Goal: Ask a question: Seek information or help from site administrators or community

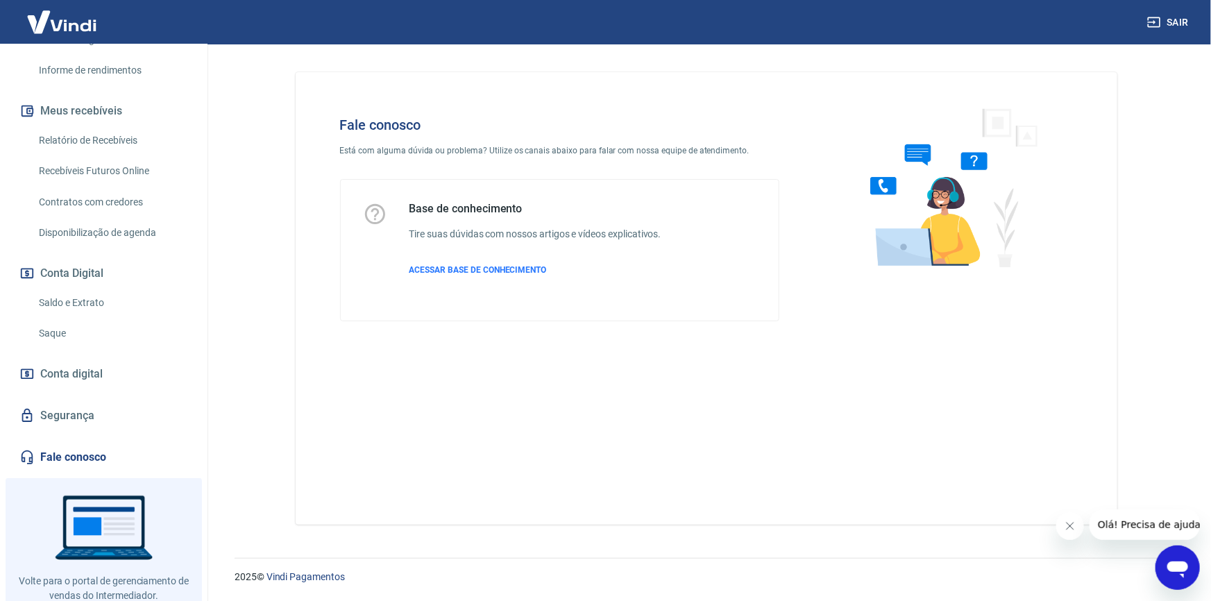
scroll to position [291, 0]
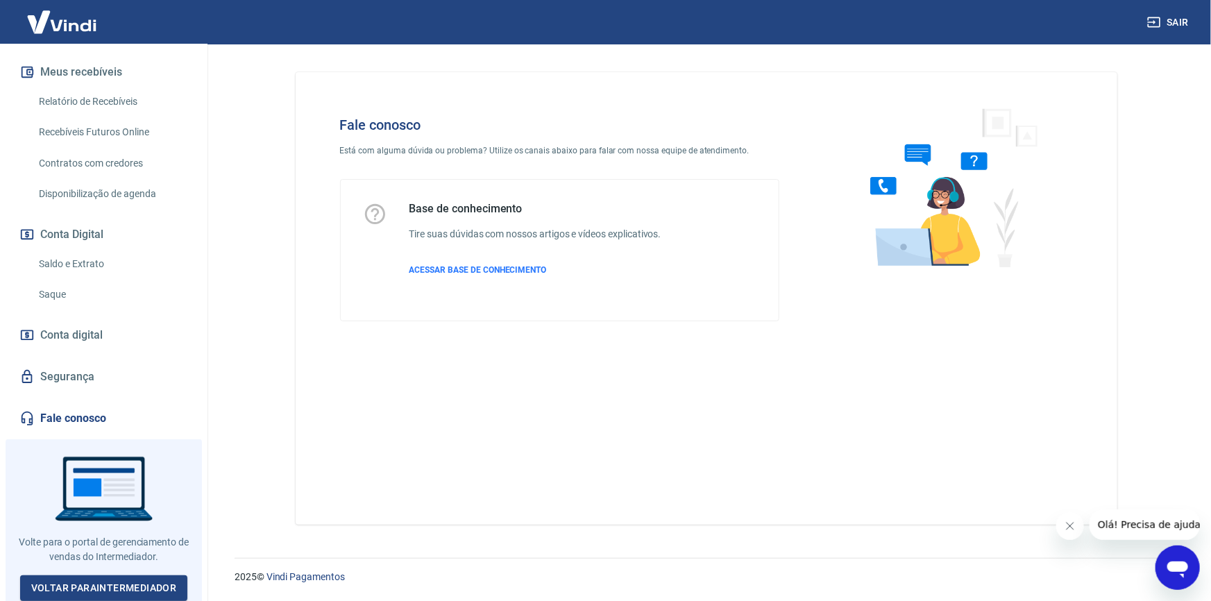
click at [1171, 557] on icon "Abrir janela de mensagens" at bounding box center [1176, 566] width 25 height 25
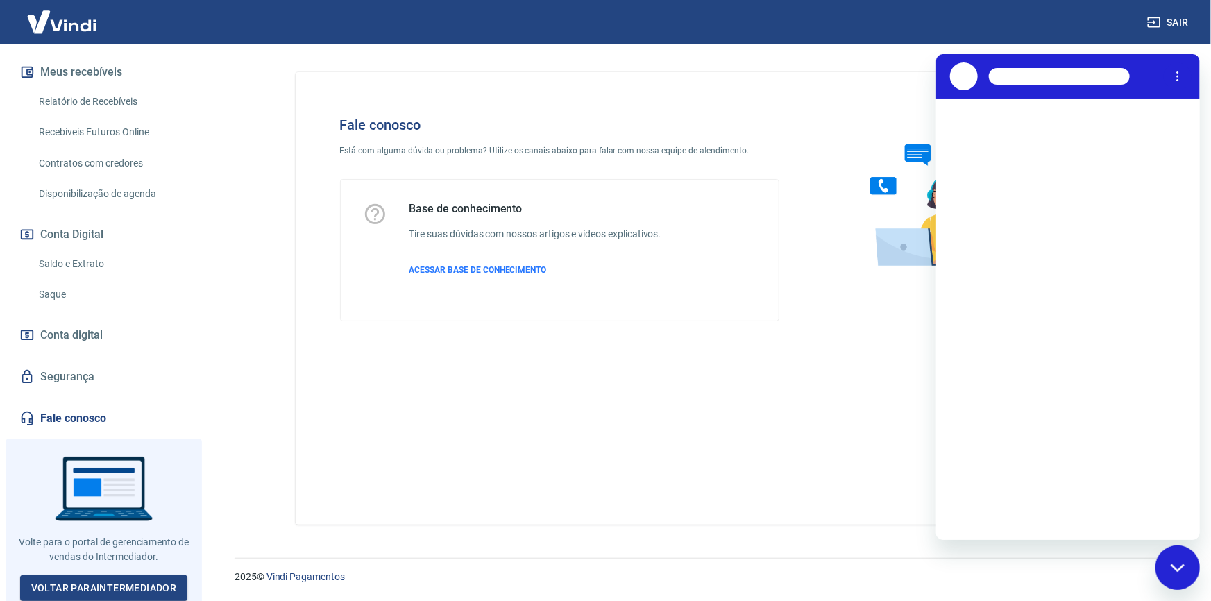
scroll to position [0, 0]
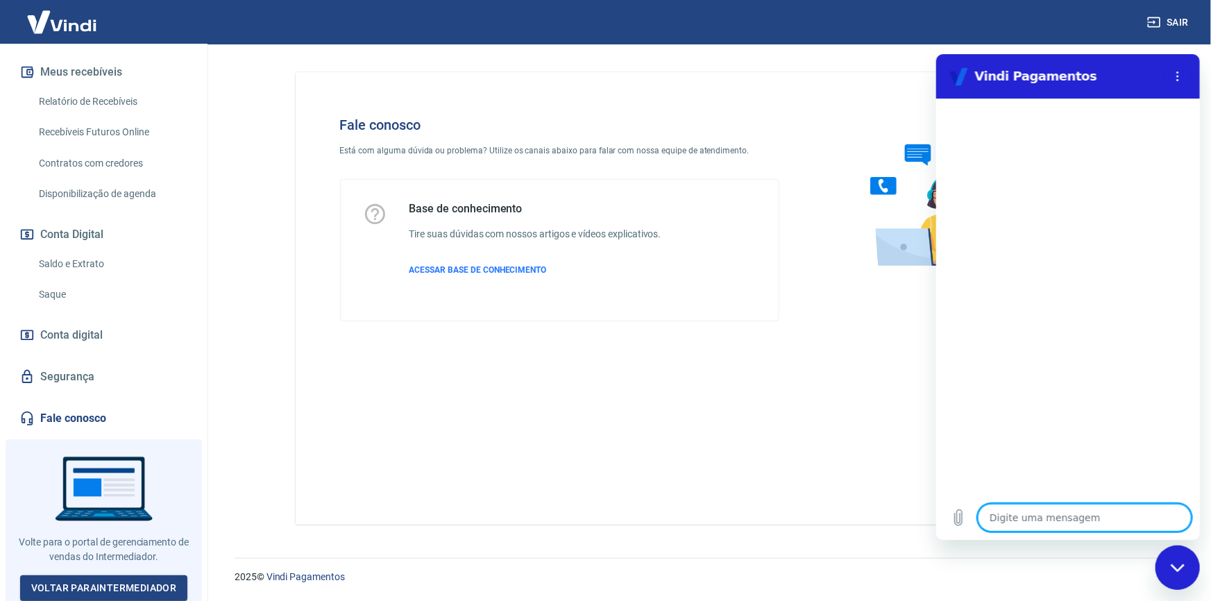
type textarea "q"
type textarea "x"
type textarea "B"
type textarea "x"
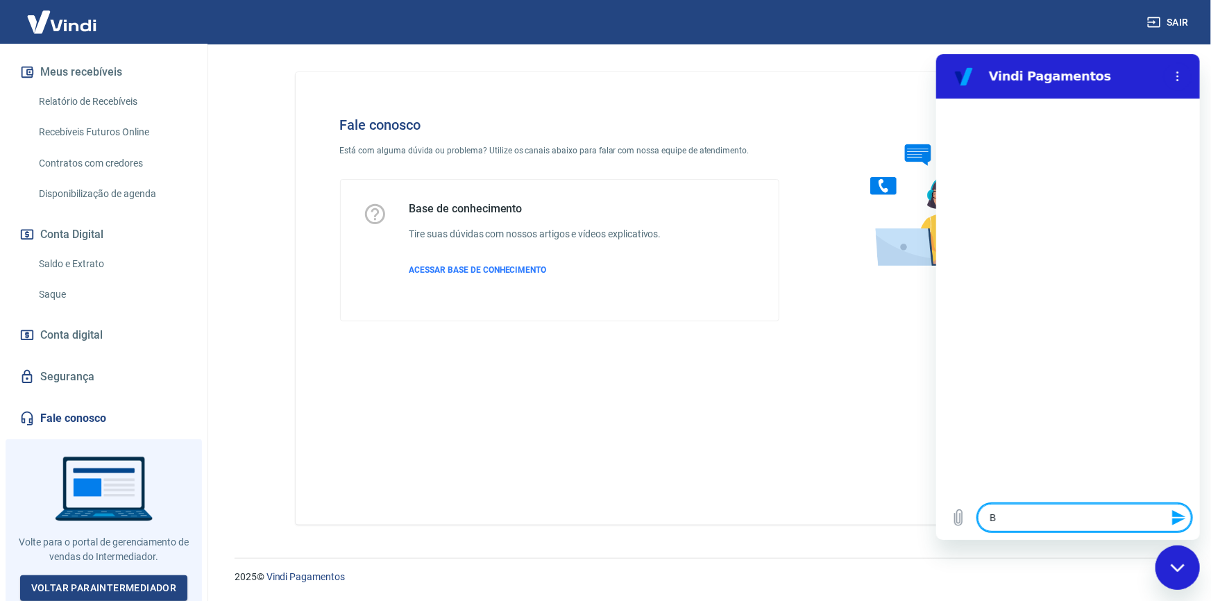
type textarea "Bo"
type textarea "x"
type textarea "Bom"
type textarea "x"
type textarea "Bom"
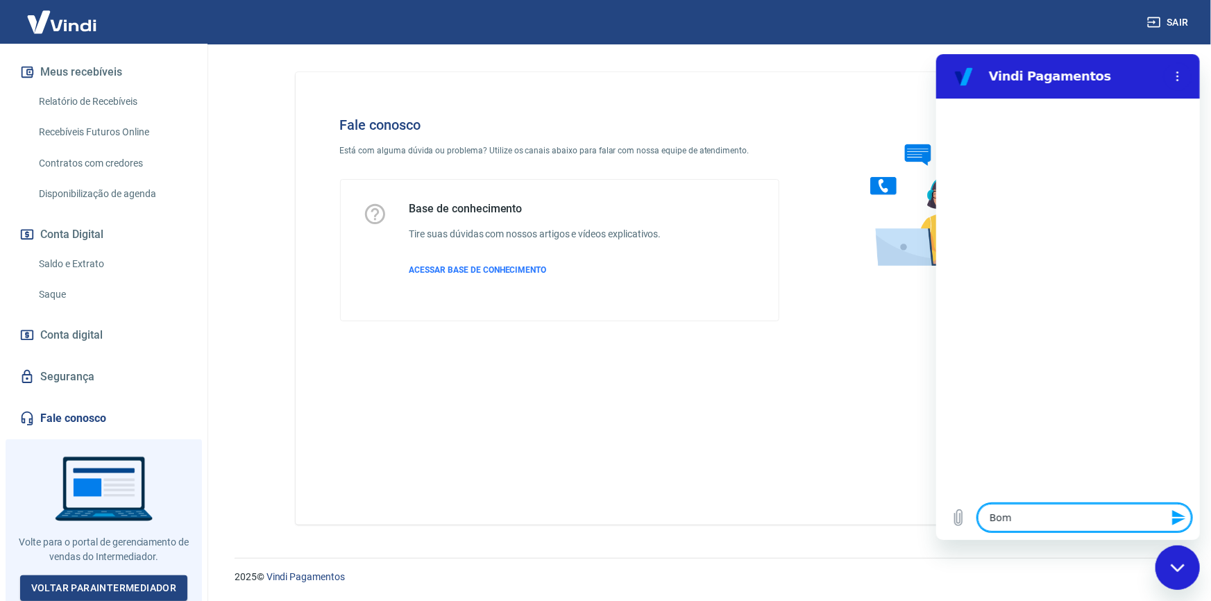
type textarea "x"
type textarea "Bom d"
type textarea "x"
type textarea "Bom di"
type textarea "x"
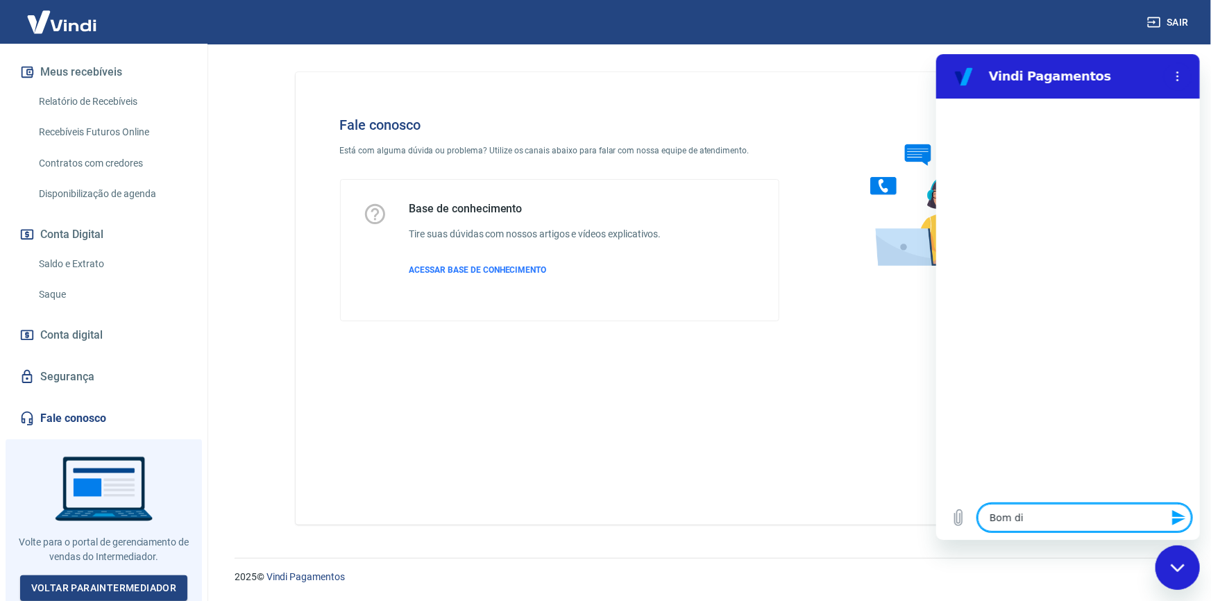
type textarea "Bom dia"
type textarea "x"
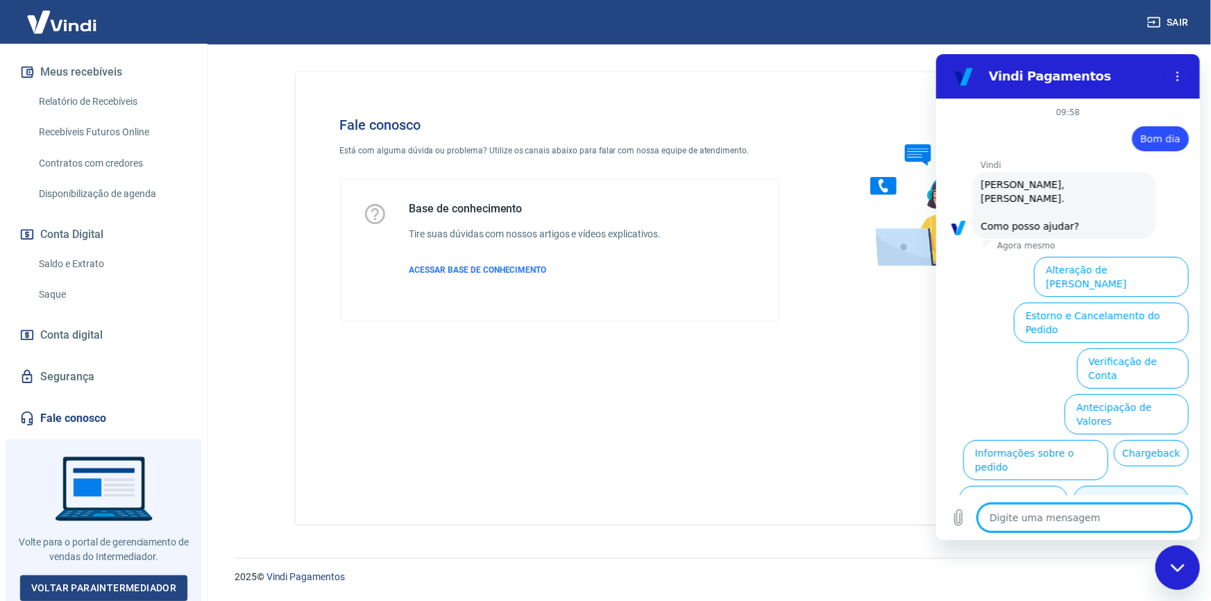
click at [1155, 485] on button "Taxas e Parcelamento" at bounding box center [1130, 505] width 115 height 40
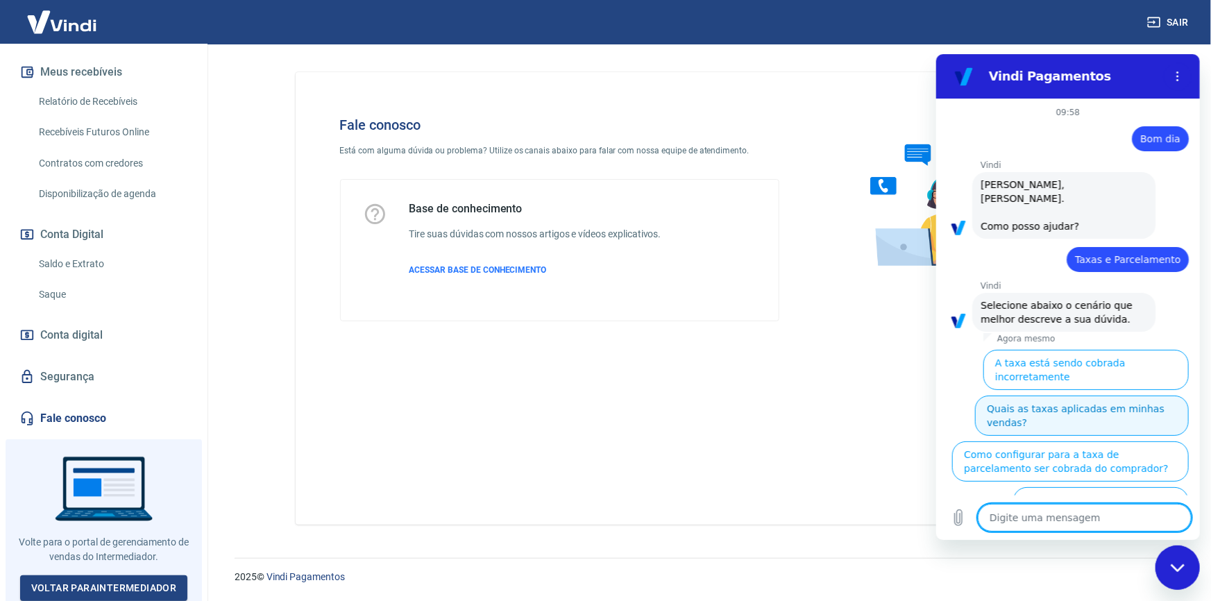
scroll to position [24, 0]
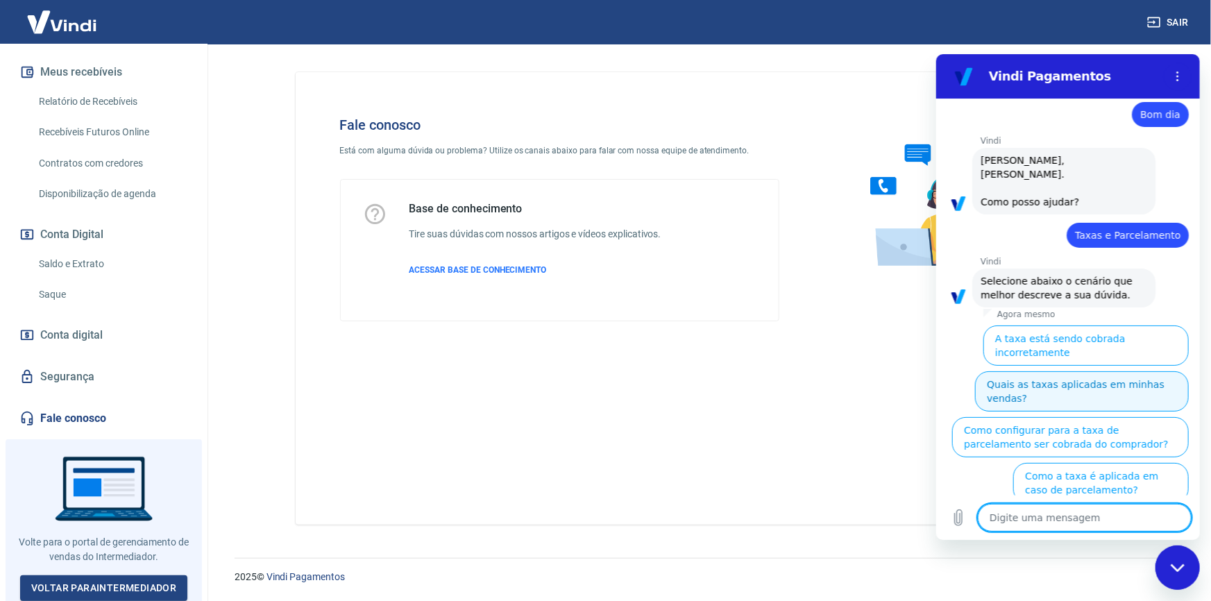
click at [1092, 371] on button "Quais as taxas aplicadas em minhas vendas?" at bounding box center [1081, 391] width 214 height 40
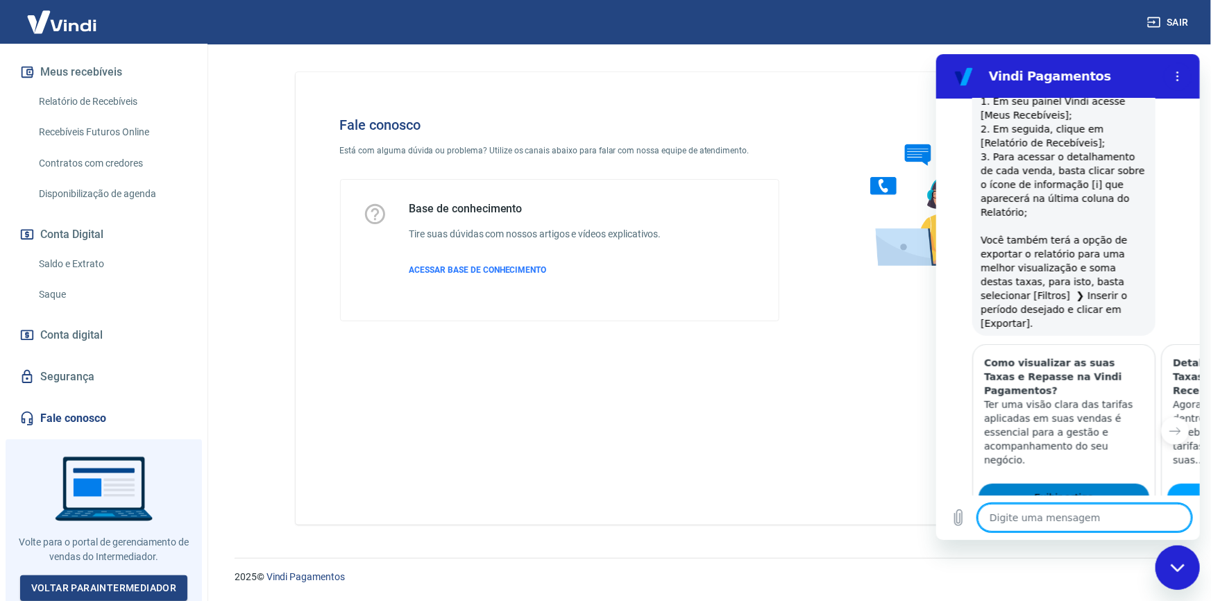
scroll to position [687, 0]
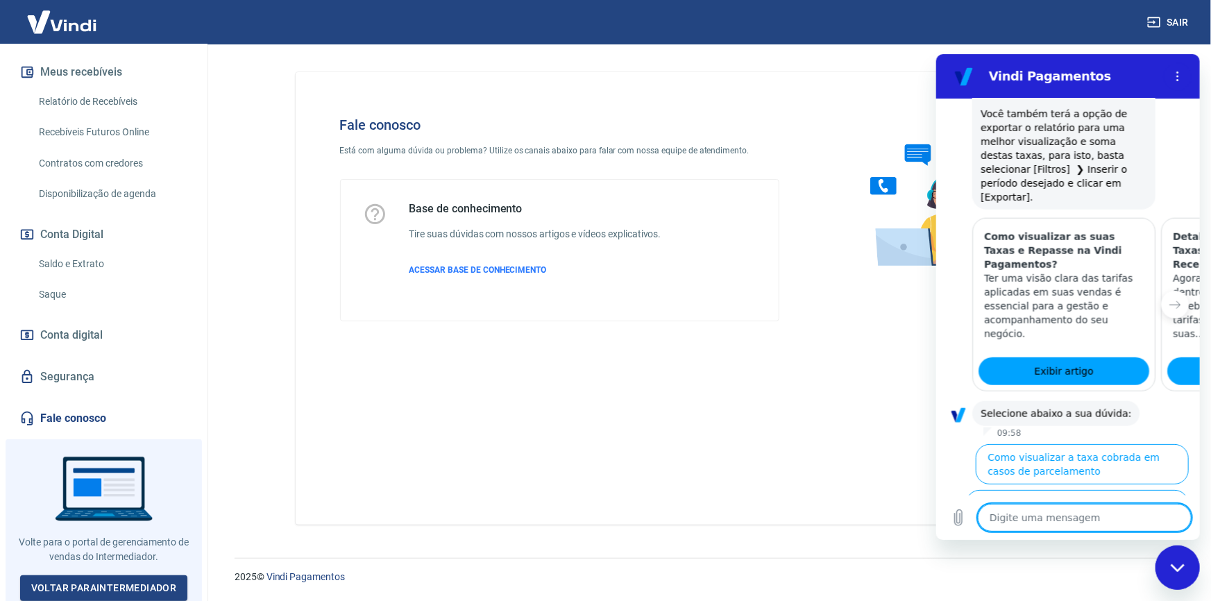
click at [1089, 443] on button "Como visualizar a taxa cobrada em casos de parcelamento" at bounding box center [1081, 463] width 213 height 40
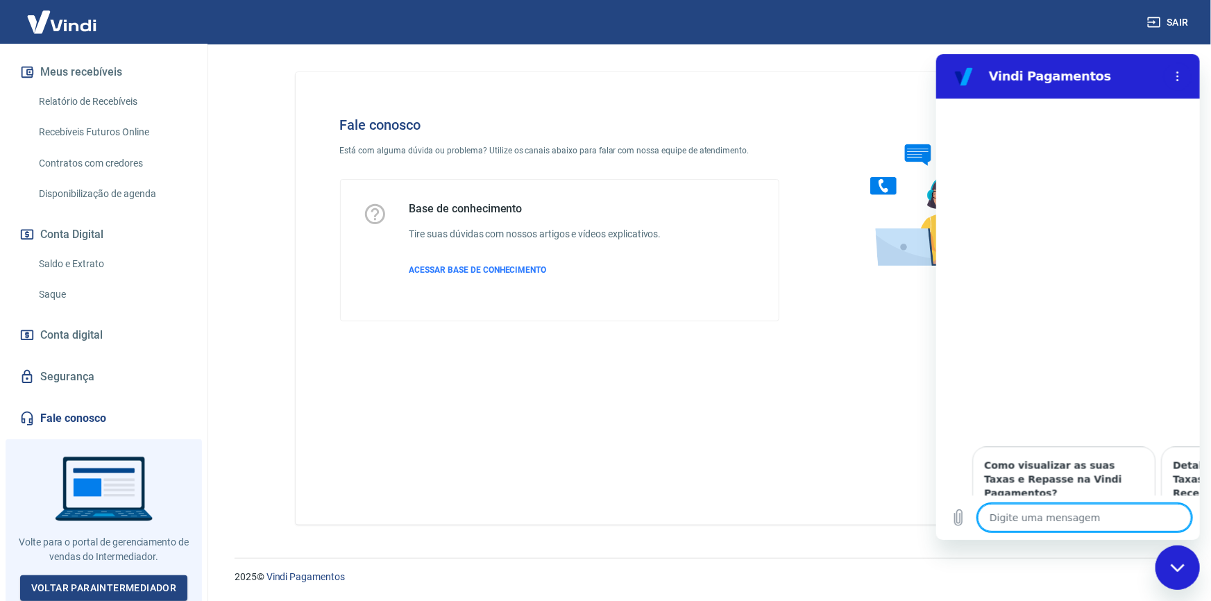
type textarea "x"
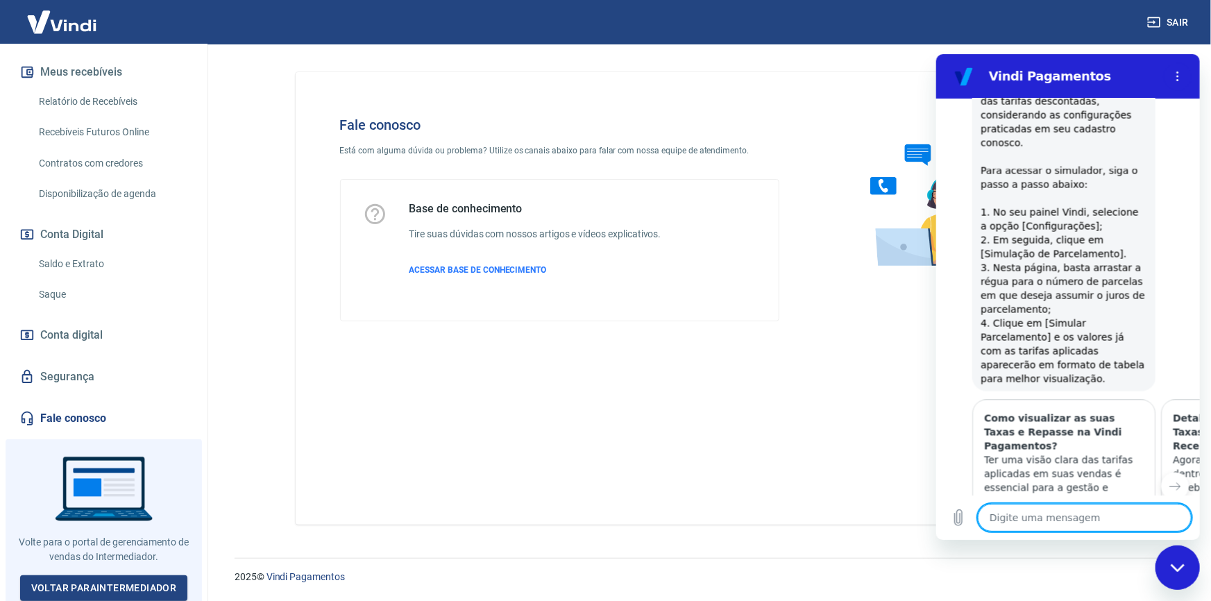
scroll to position [1223, 0]
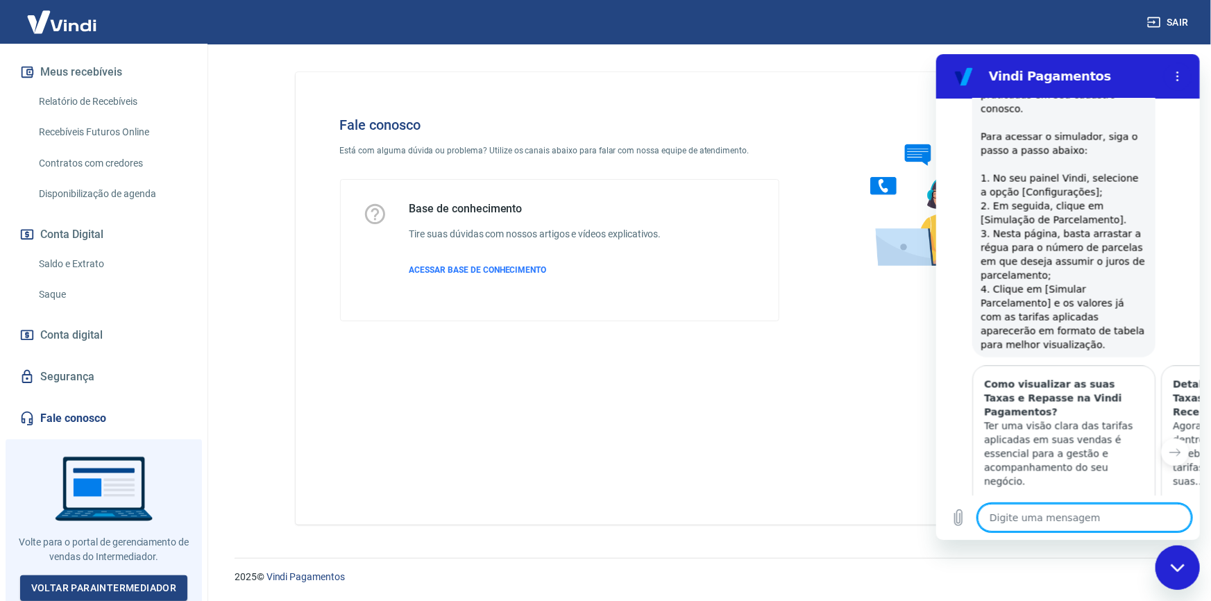
click at [1078, 510] on span "Exibir artigo" at bounding box center [1062, 518] width 59 height 17
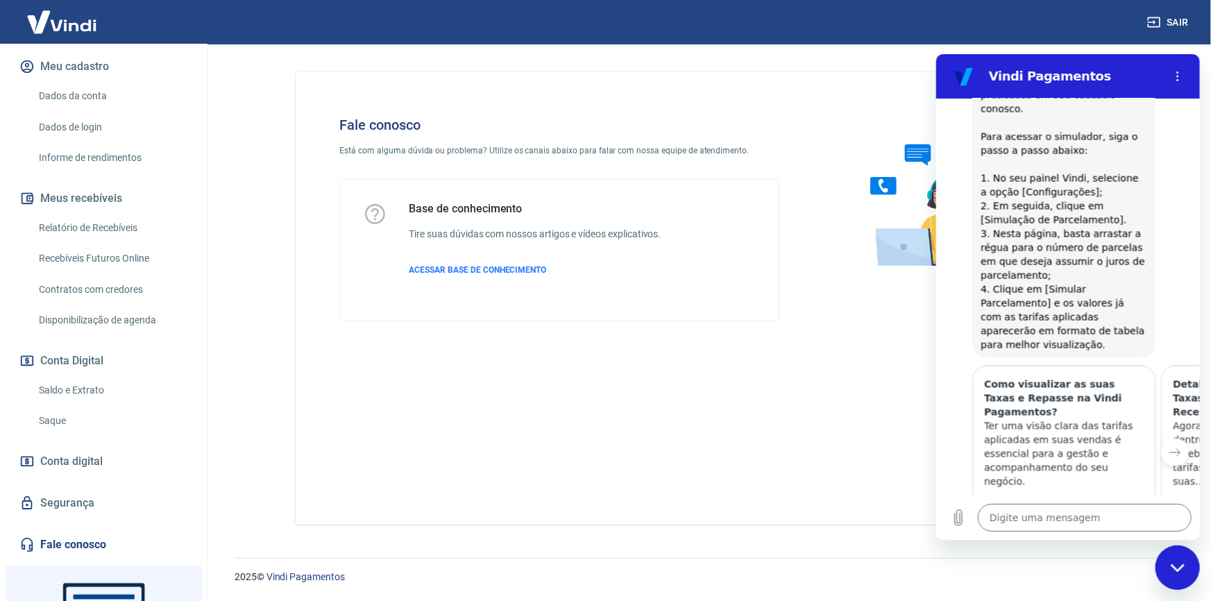
scroll to position [228, 0]
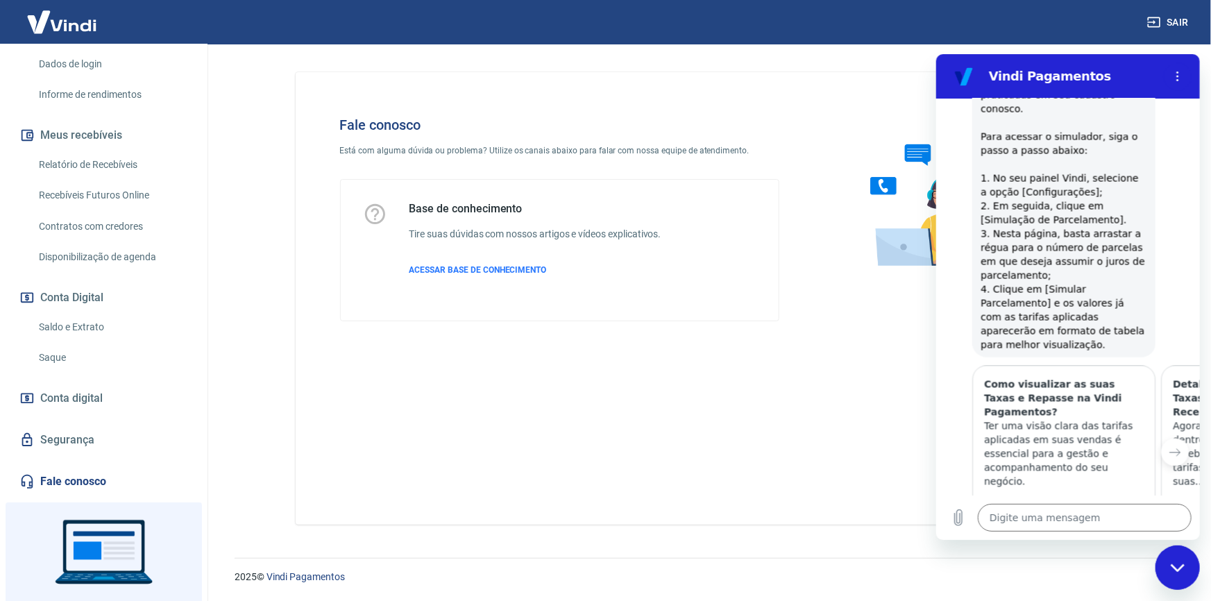
click at [98, 401] on span "Conta digital" at bounding box center [71, 398] width 62 height 19
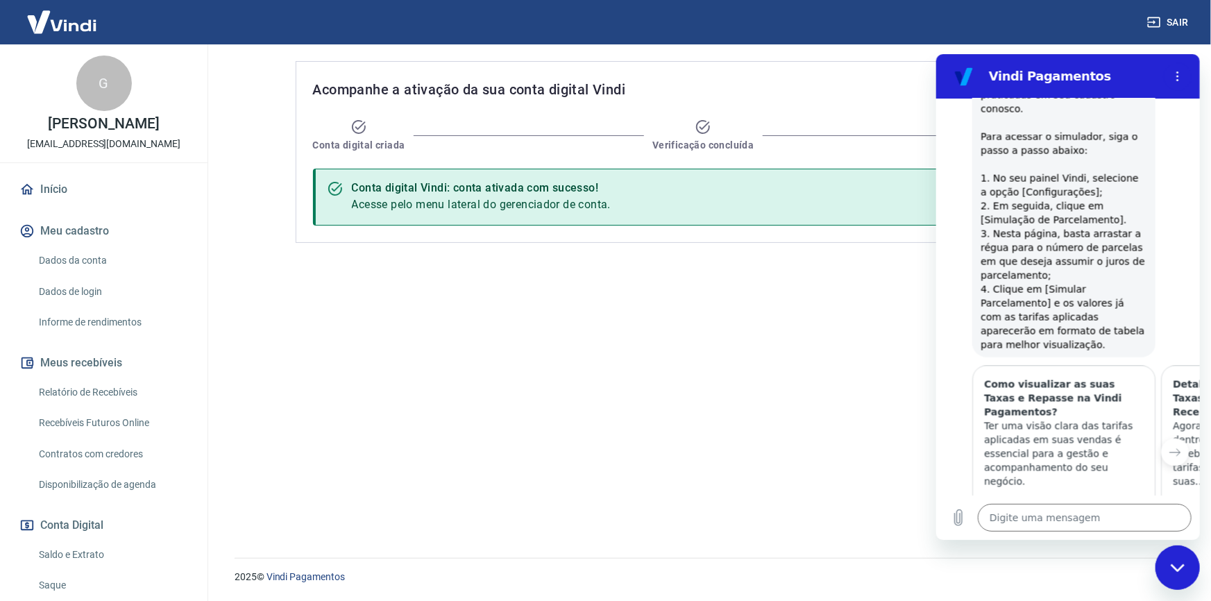
click at [85, 184] on link "Início" at bounding box center [104, 189] width 174 height 31
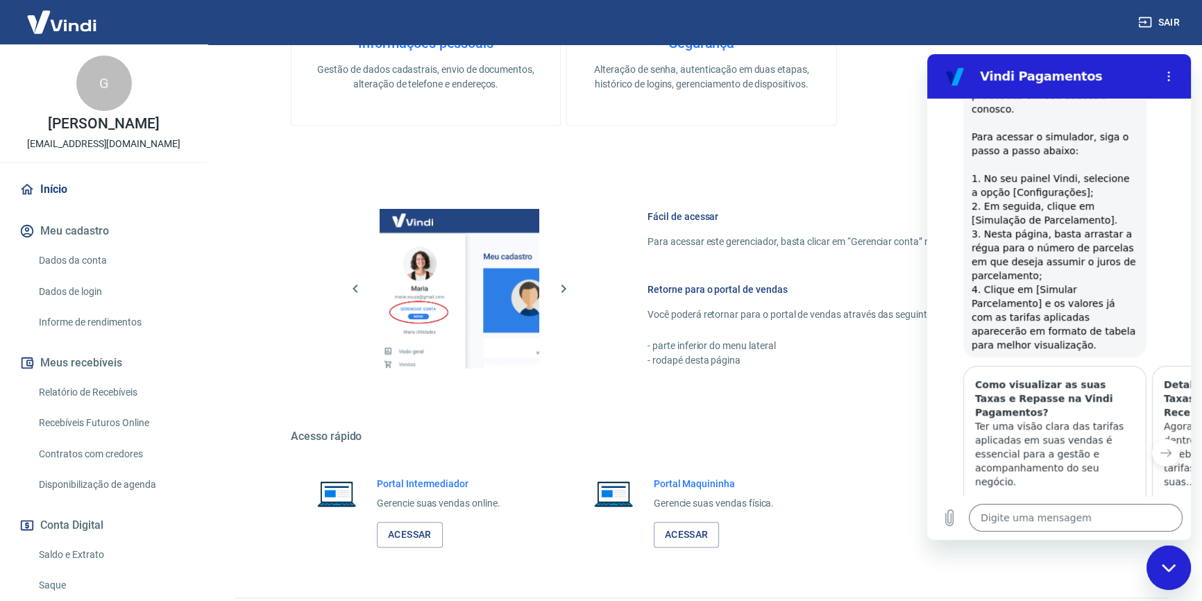
scroll to position [480, 0]
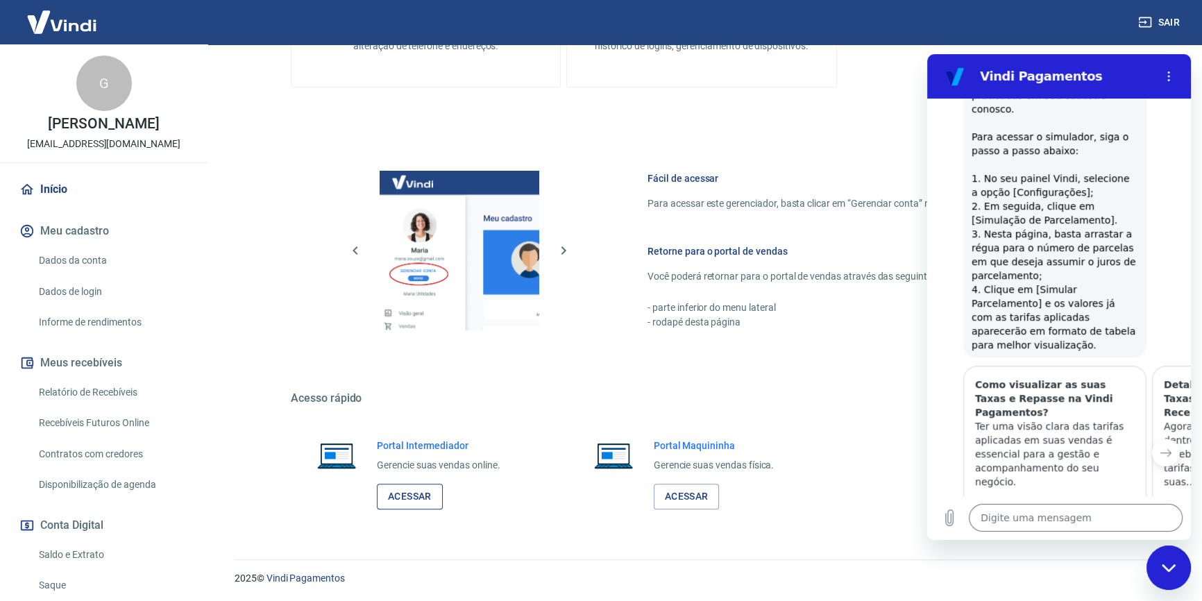
click at [397, 494] on link "Acessar" at bounding box center [410, 497] width 66 height 26
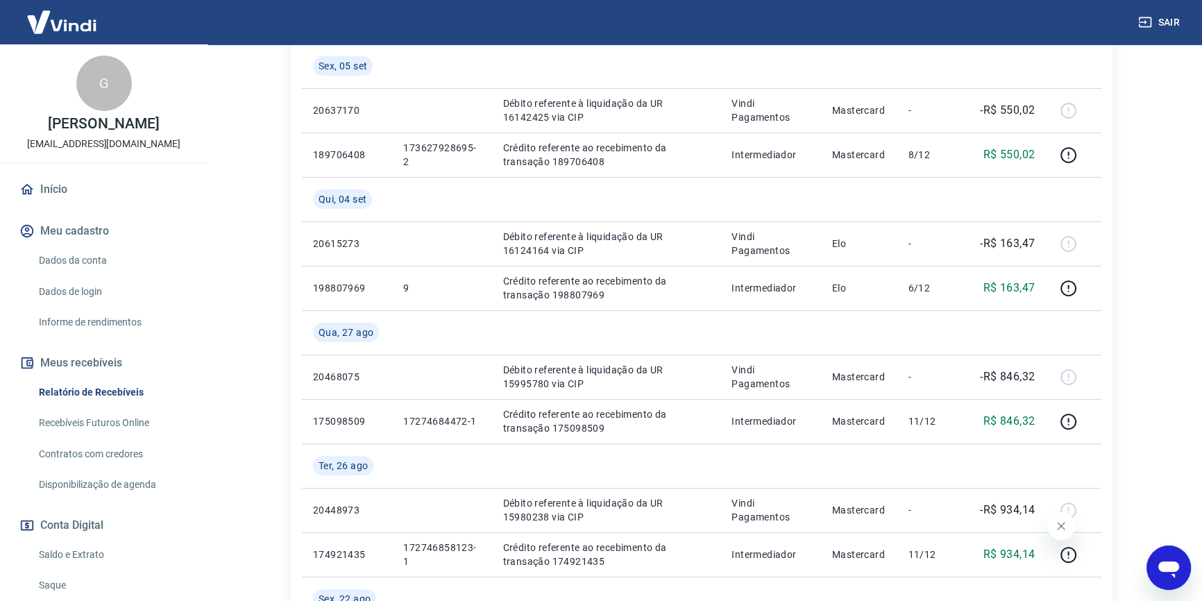
click at [60, 187] on link "Início" at bounding box center [104, 189] width 174 height 31
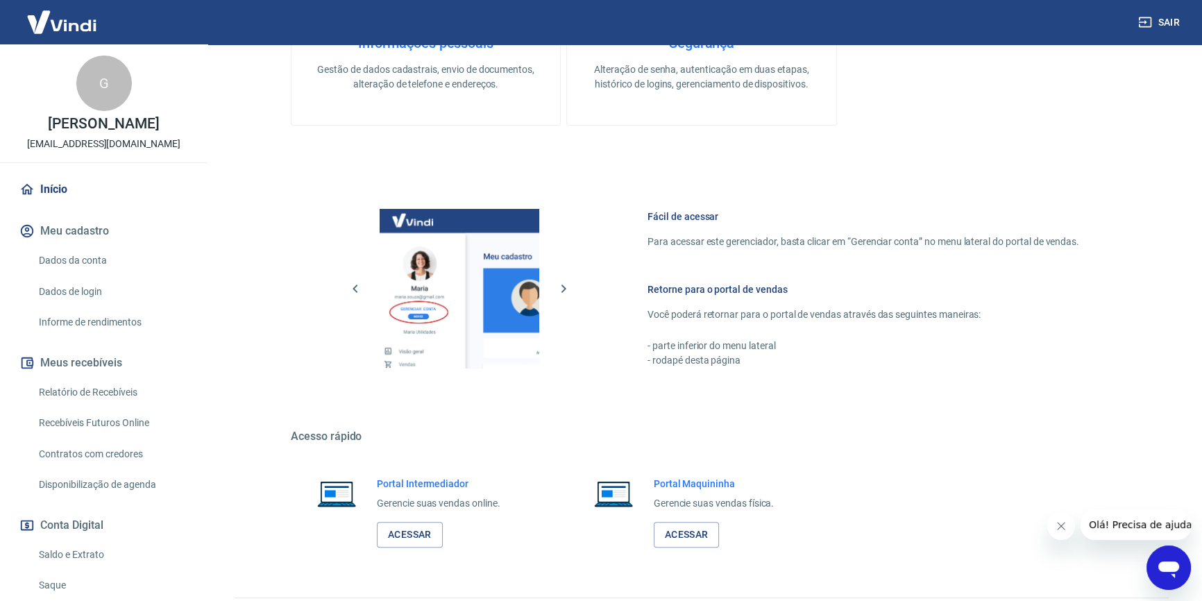
scroll to position [480, 0]
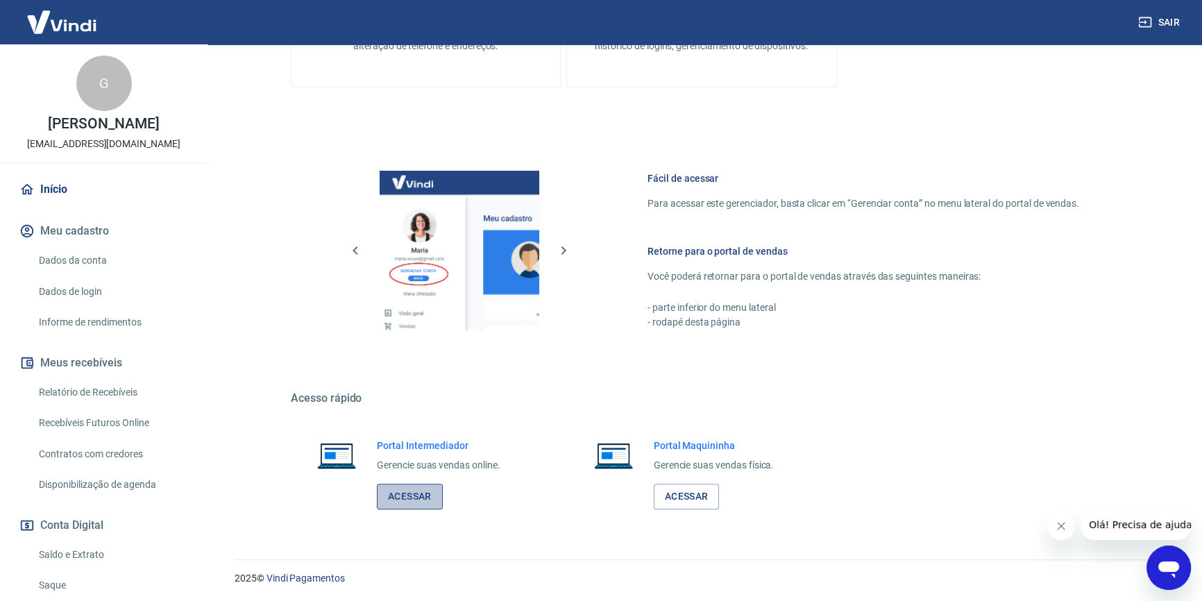
click at [409, 486] on link "Acessar" at bounding box center [410, 497] width 66 height 26
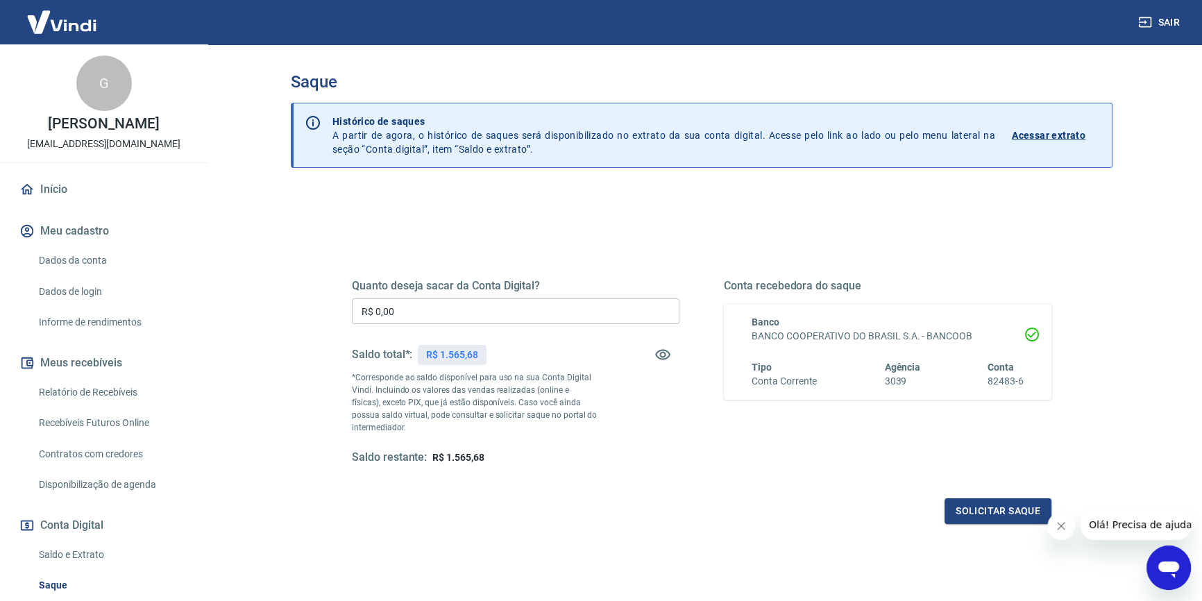
scroll to position [84, 0]
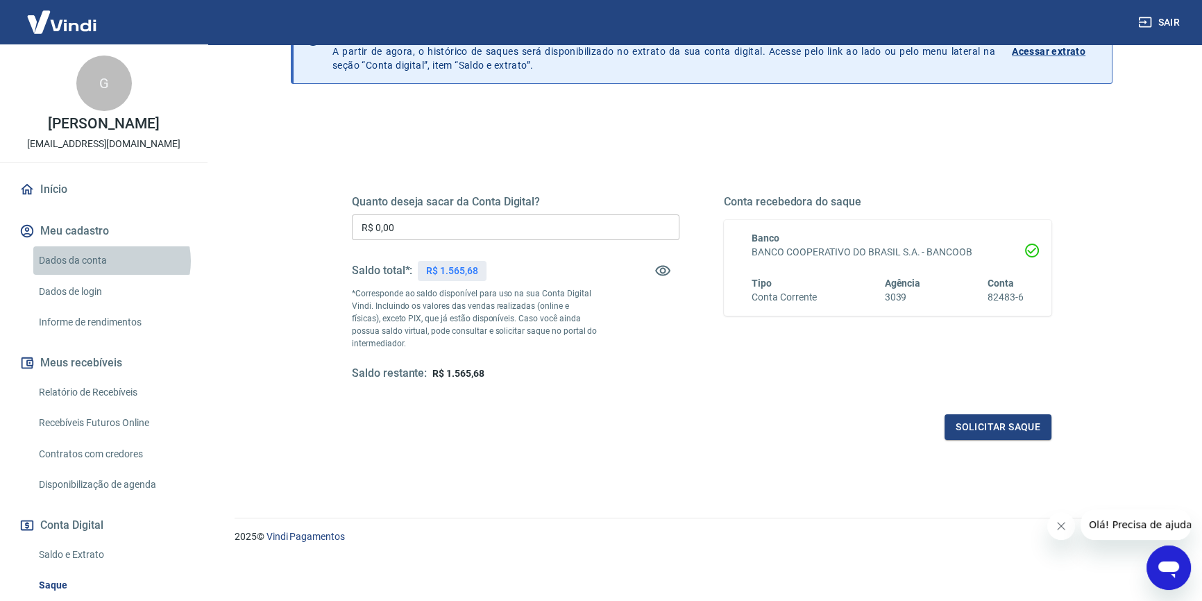
click at [111, 261] on link "Dados da conta" at bounding box center [112, 260] width 158 height 28
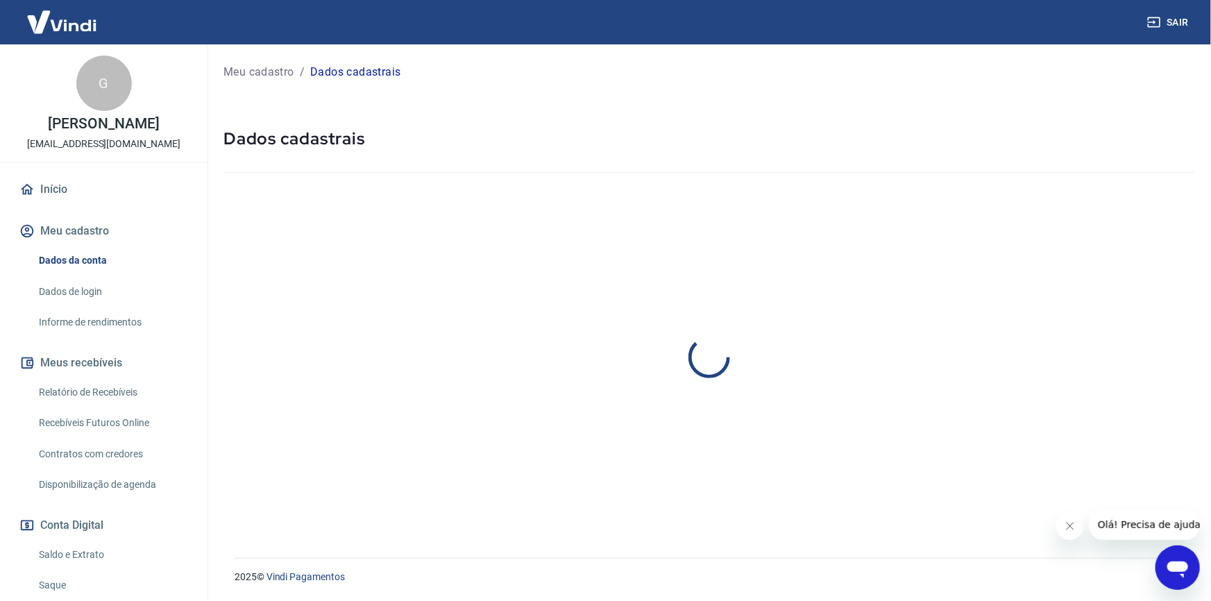
select select "SC"
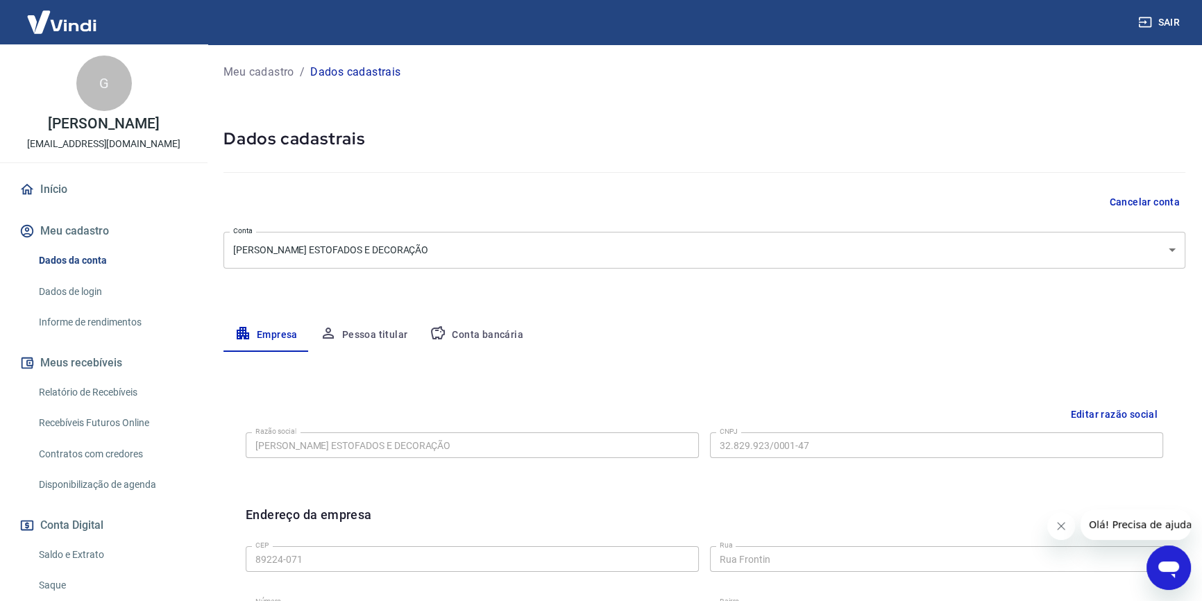
click at [90, 291] on link "Dados de login" at bounding box center [112, 292] width 158 height 28
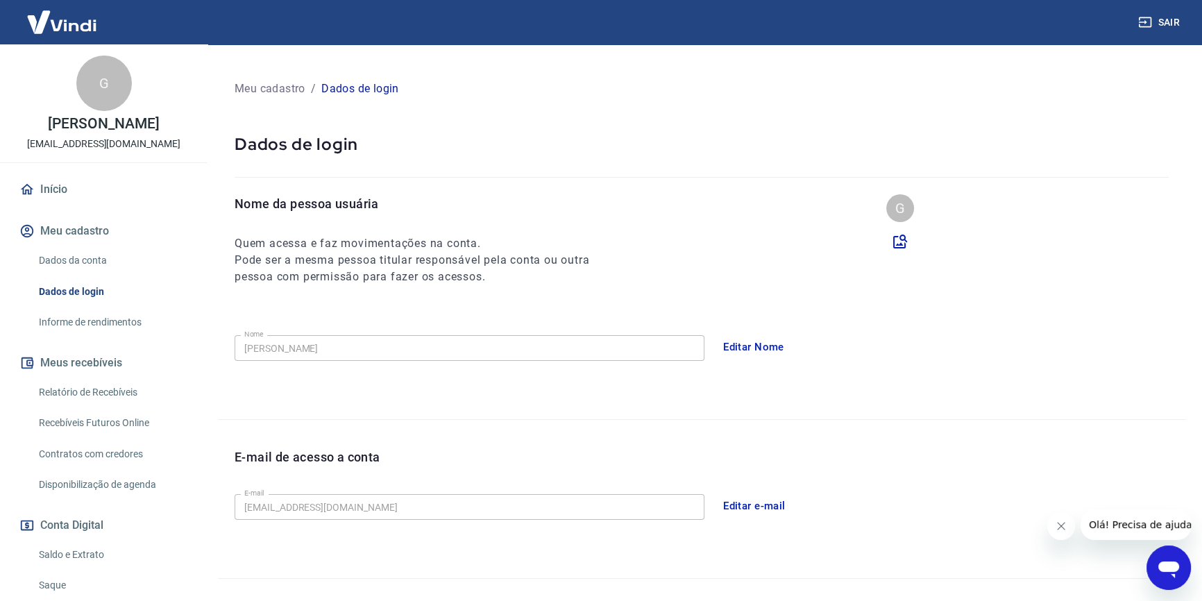
click at [119, 321] on link "Informe de rendimentos" at bounding box center [112, 322] width 158 height 28
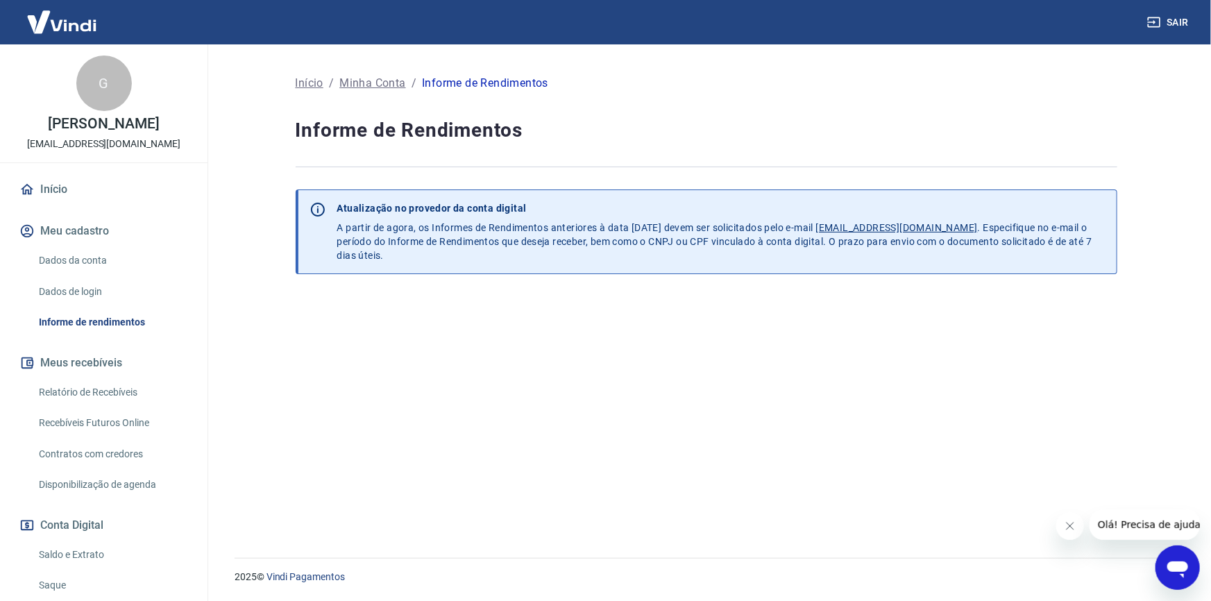
click at [103, 231] on button "Meu cadastro" at bounding box center [104, 231] width 174 height 31
click at [114, 260] on link "Dados da conta" at bounding box center [112, 260] width 158 height 28
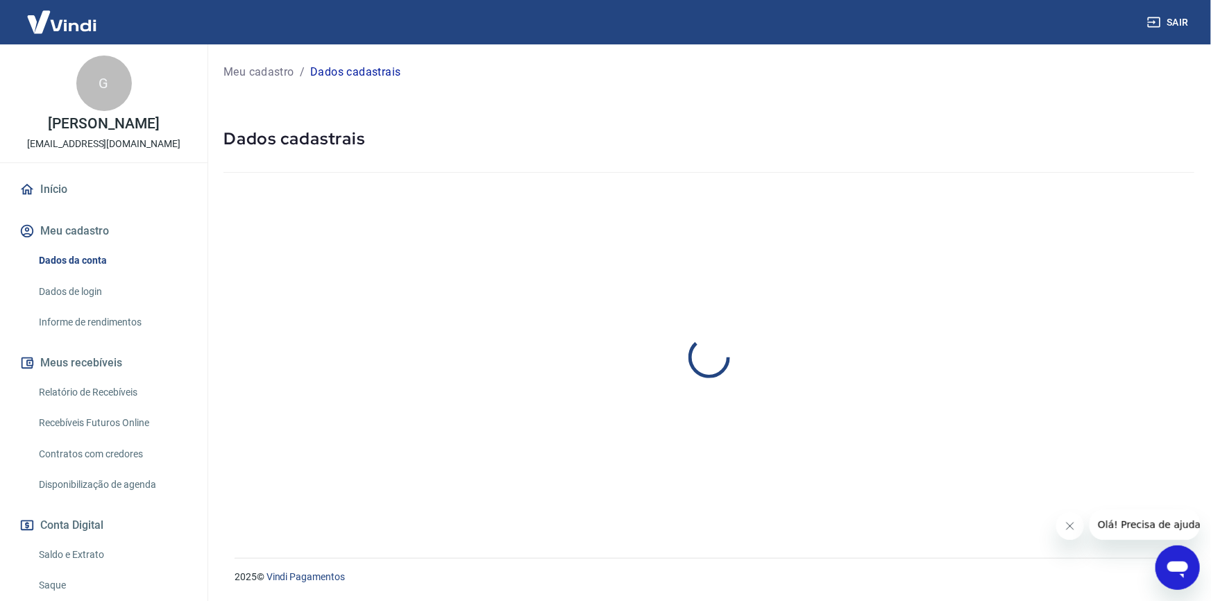
select select "SC"
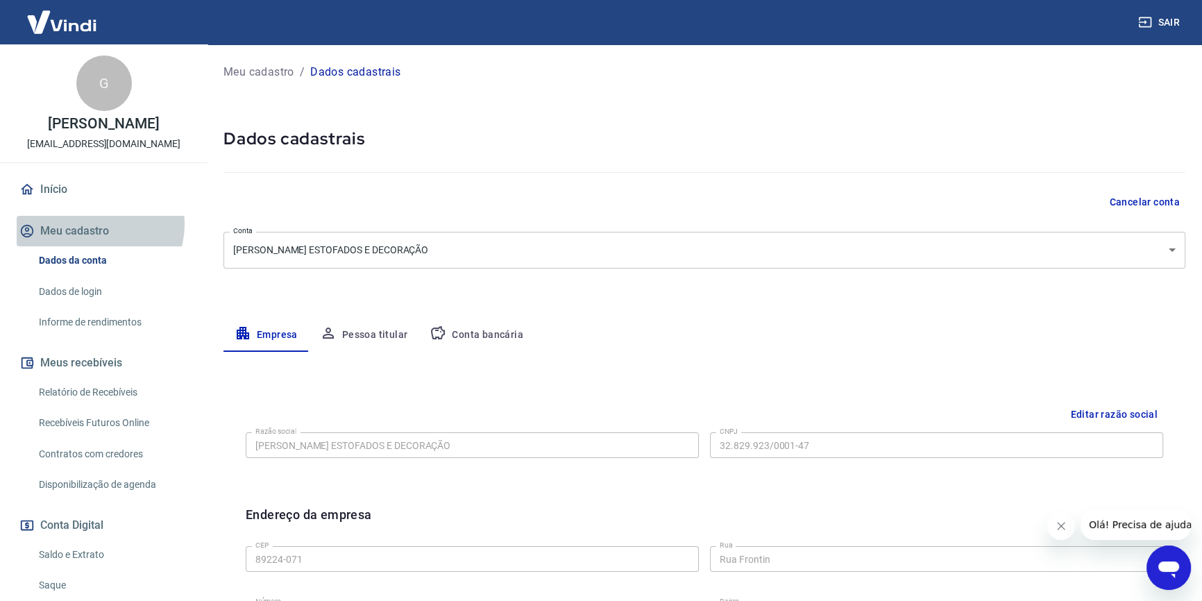
click at [94, 224] on button "Meu cadastro" at bounding box center [104, 231] width 174 height 31
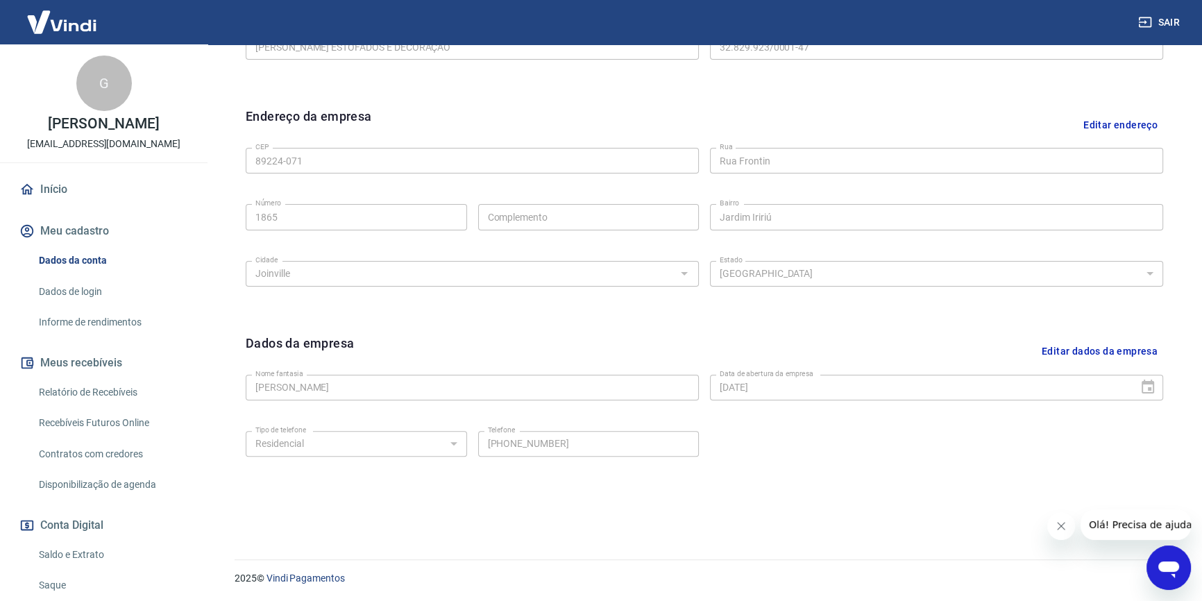
scroll to position [122, 0]
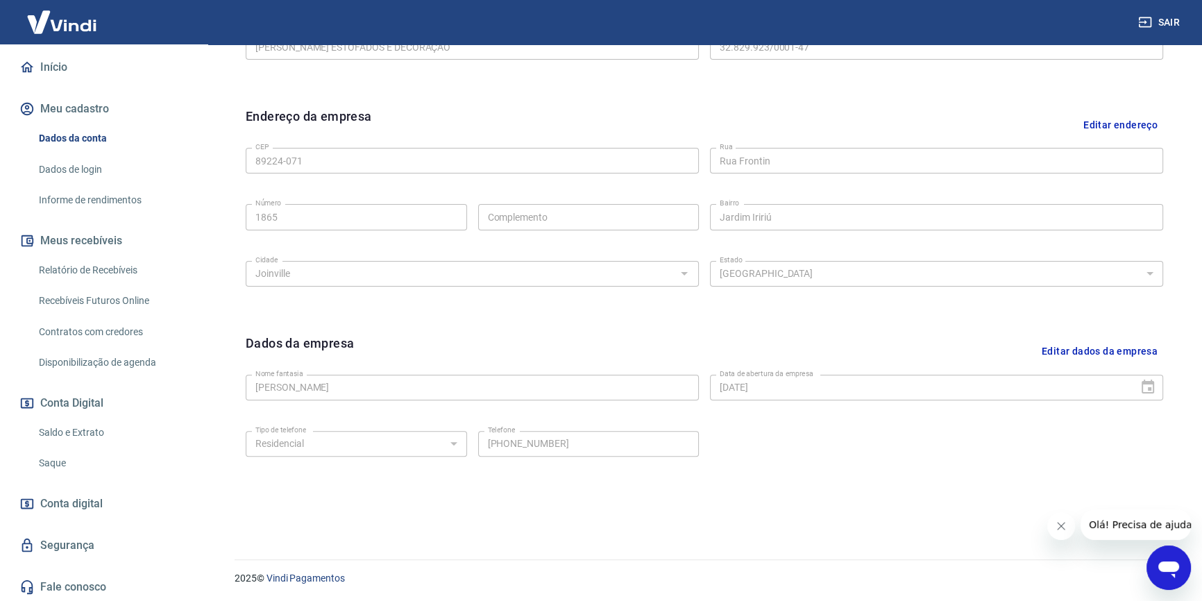
click at [96, 505] on span "Conta digital" at bounding box center [71, 503] width 62 height 19
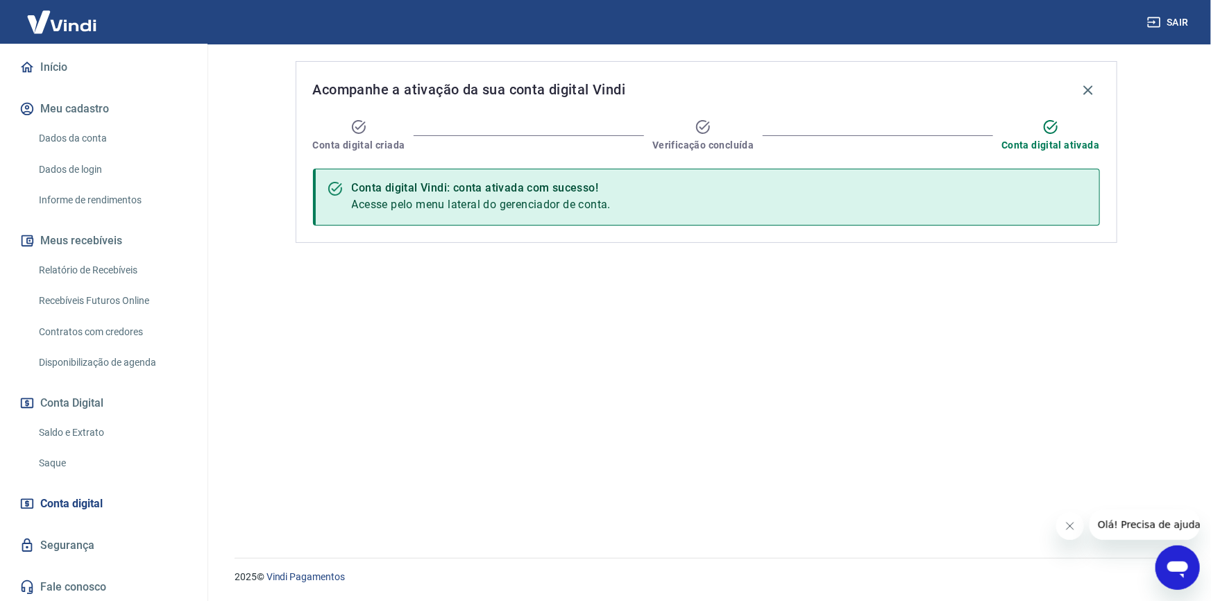
click at [1181, 561] on icon "Abrir janela de mensagens" at bounding box center [1177, 569] width 21 height 17
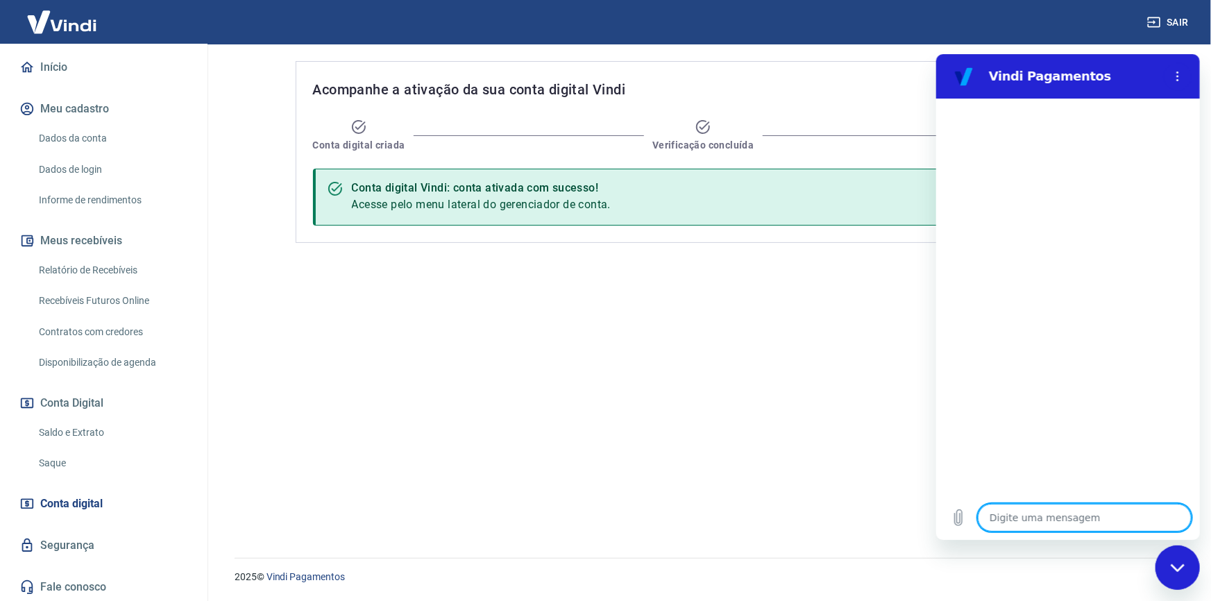
click at [1015, 518] on textarea at bounding box center [1084, 517] width 214 height 28
type textarea "M"
type textarea "x"
type textarea "Mi"
type textarea "x"
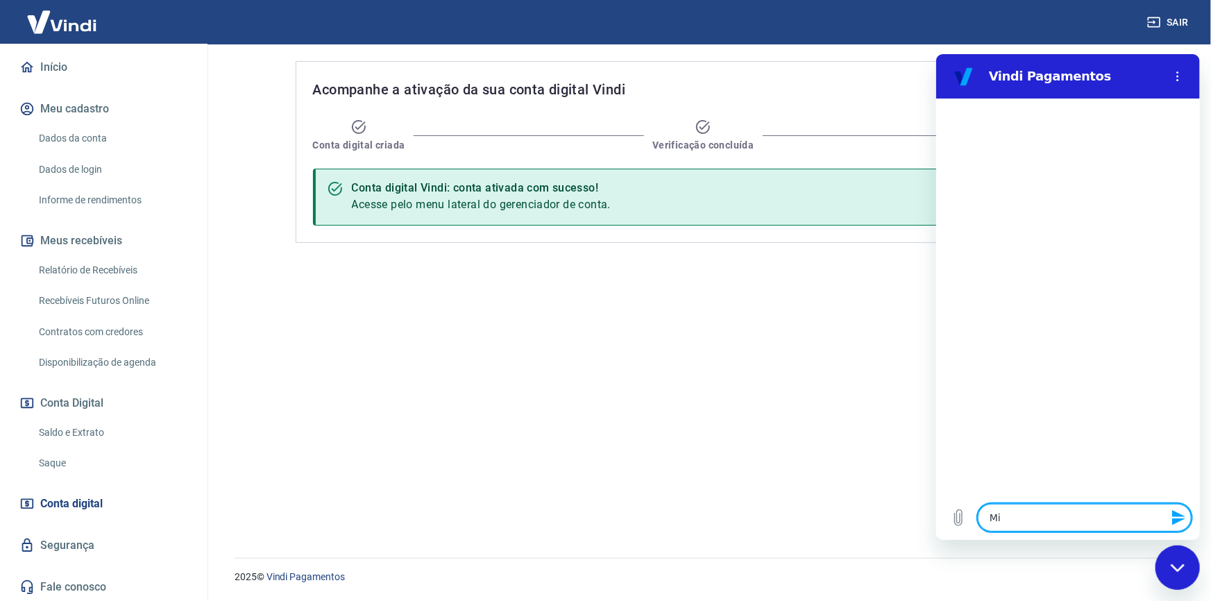
type textarea "Min"
type textarea "x"
type textarea "Minh"
type textarea "x"
type textarea "Minha"
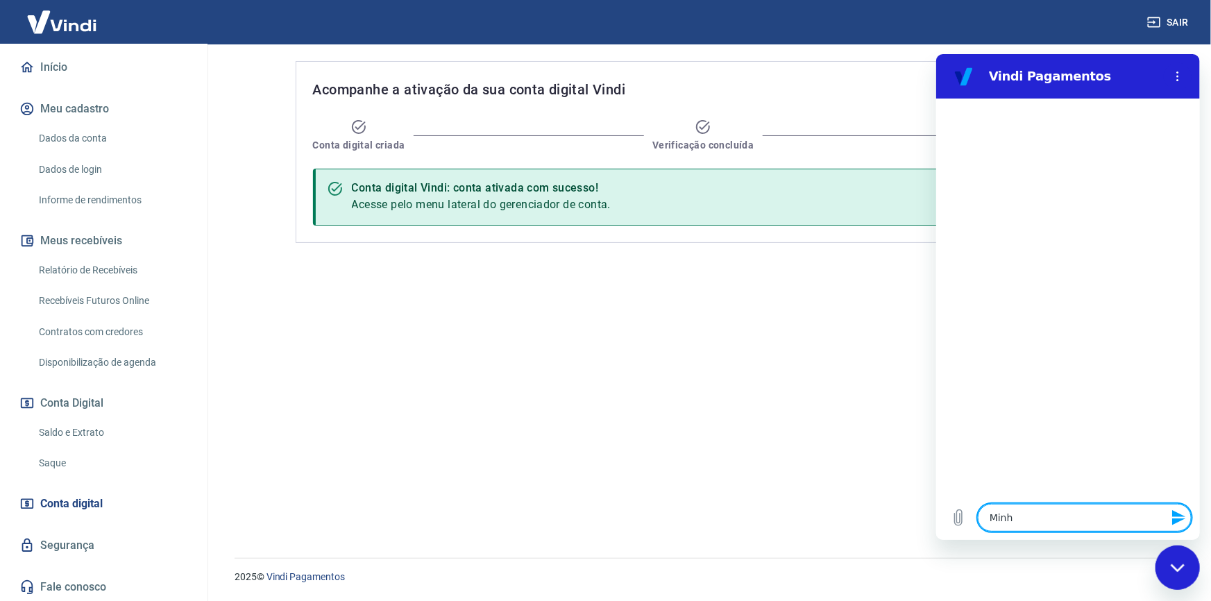
type textarea "x"
type textarea "Minhas"
type textarea "x"
type textarea "Minhas"
type textarea "x"
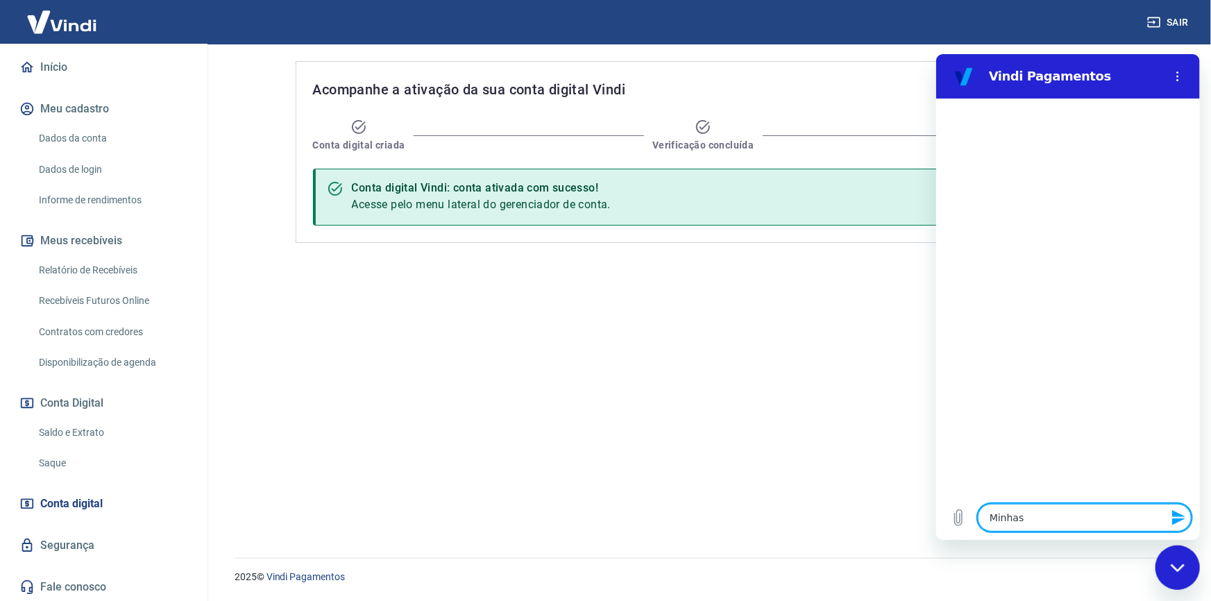
type textarea "Minhas t"
type textarea "x"
type textarea "Minhas ta"
type textarea "x"
type textarea "Minhas tar"
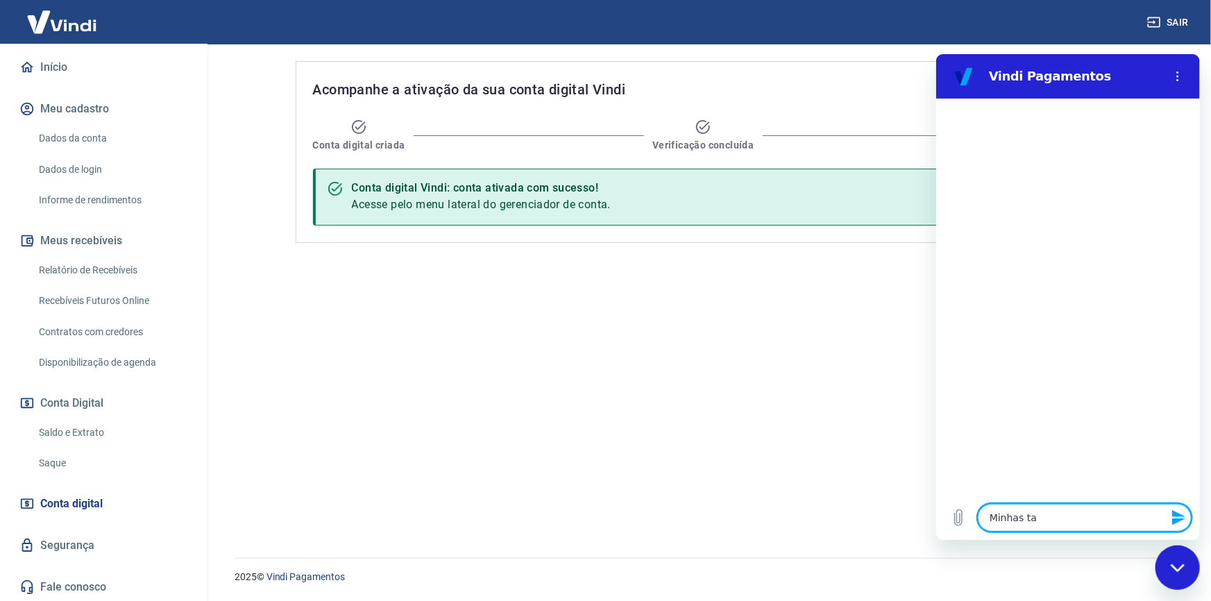
type textarea "x"
type textarea "Minhas tari"
type textarea "x"
type textarea "Minhas tarif"
type textarea "x"
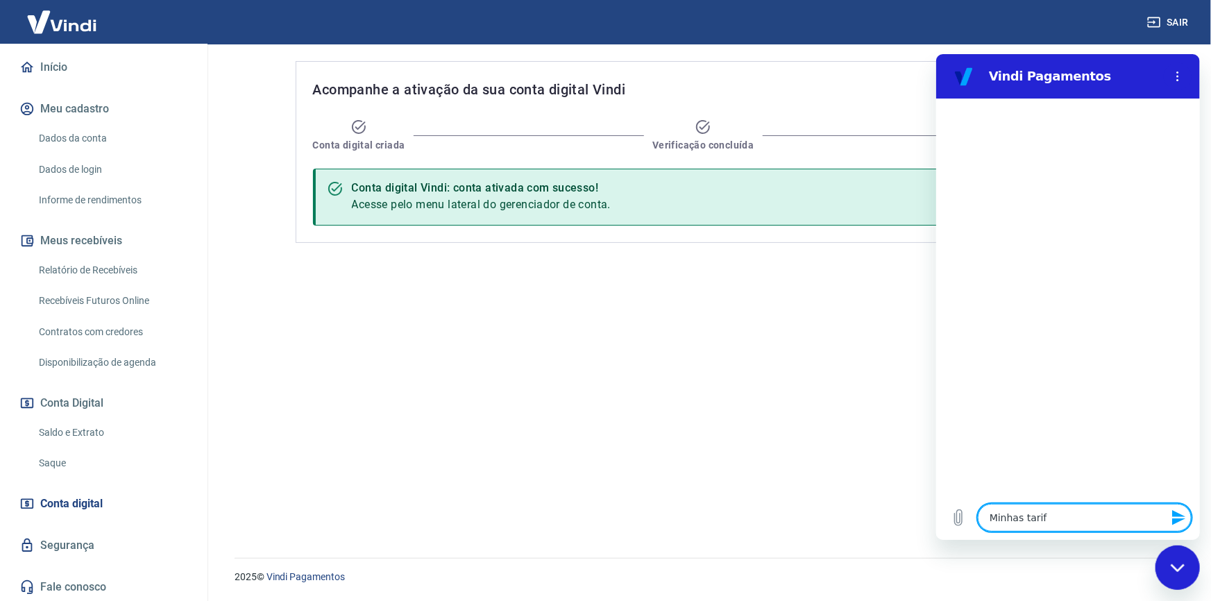
type textarea "Minhas tarifa"
type textarea "x"
type textarea "Minhas tarifas"
type textarea "x"
type textarea "Minhas tarifas"
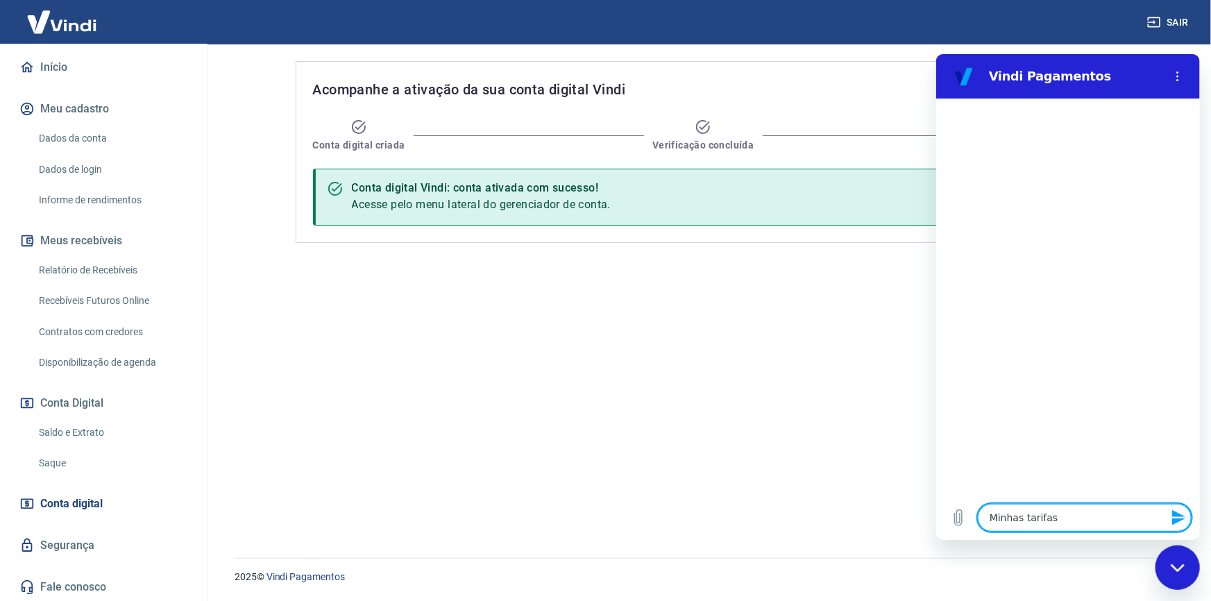
type textarea "x"
type textarea "Minhas tarifas e"
type textarea "x"
type textarea "Minhas tarifas es"
type textarea "x"
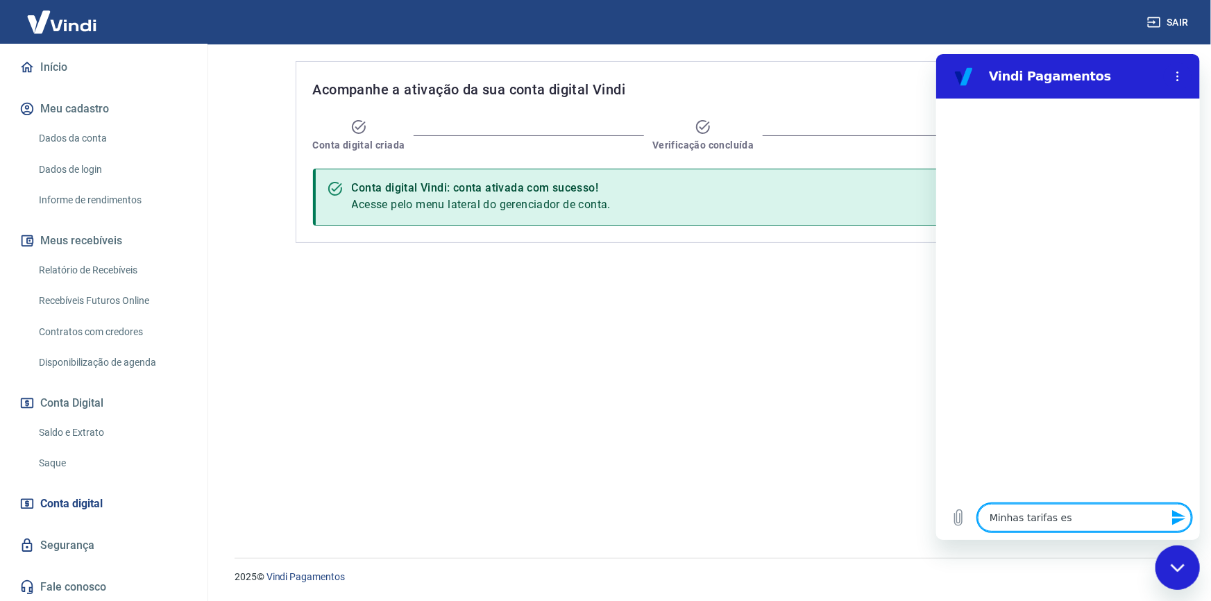
type textarea "Minhas tarifas est"
type textarea "x"
type textarea "Minhas tarifas estã"
type textarea "x"
type textarea "Minhas tarifas estão"
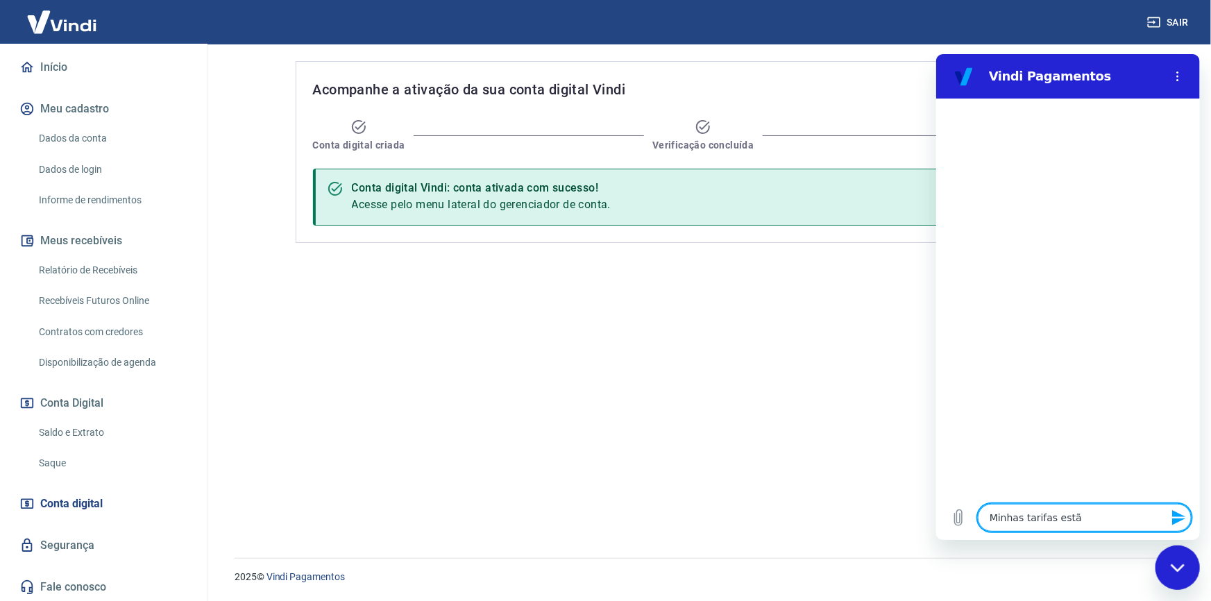
type textarea "x"
type textarea "Minhas tarifas estão"
type textarea "x"
type textarea "Minhas tarifas estão m"
type textarea "x"
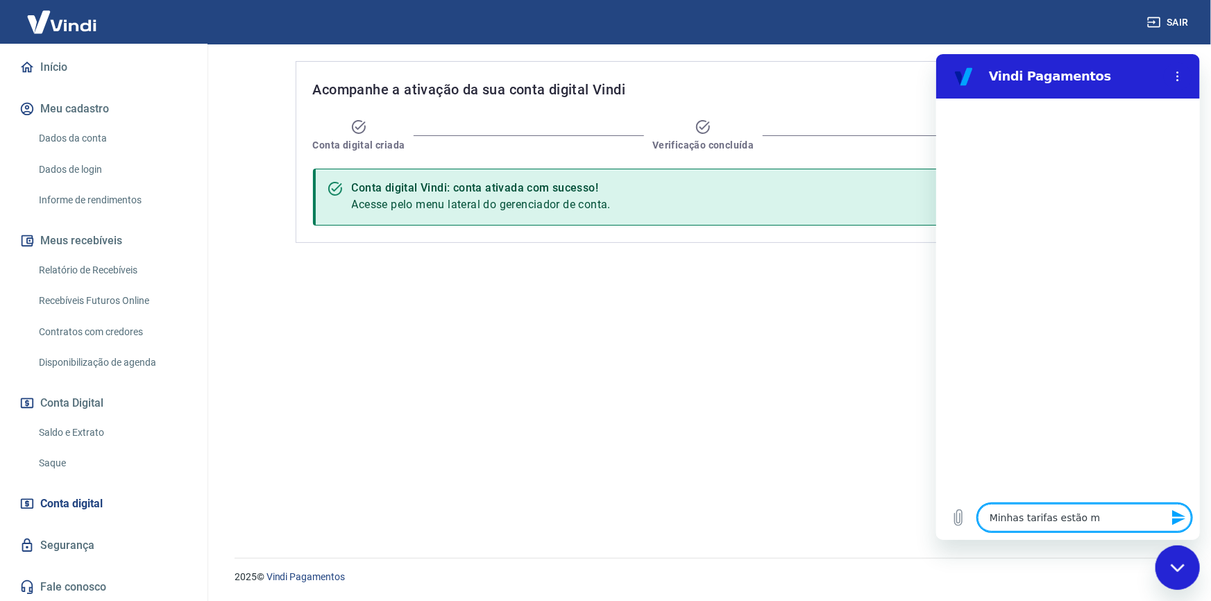
type textarea "Minhas tarifas estão mu"
type textarea "x"
type textarea "Minhas tarifas estão mui"
type textarea "x"
type textarea "Minhas tarifas estão muit"
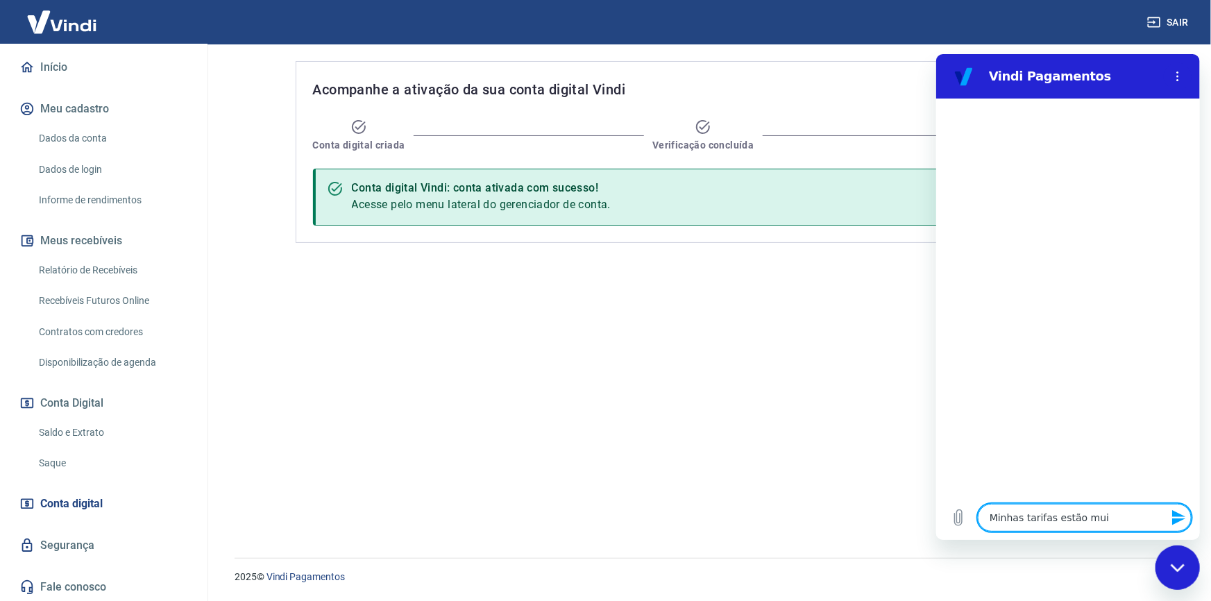
type textarea "x"
type textarea "Minhas tarifas estão muito"
type textarea "x"
type textarea "Minhas tarifas estão muito"
type textarea "x"
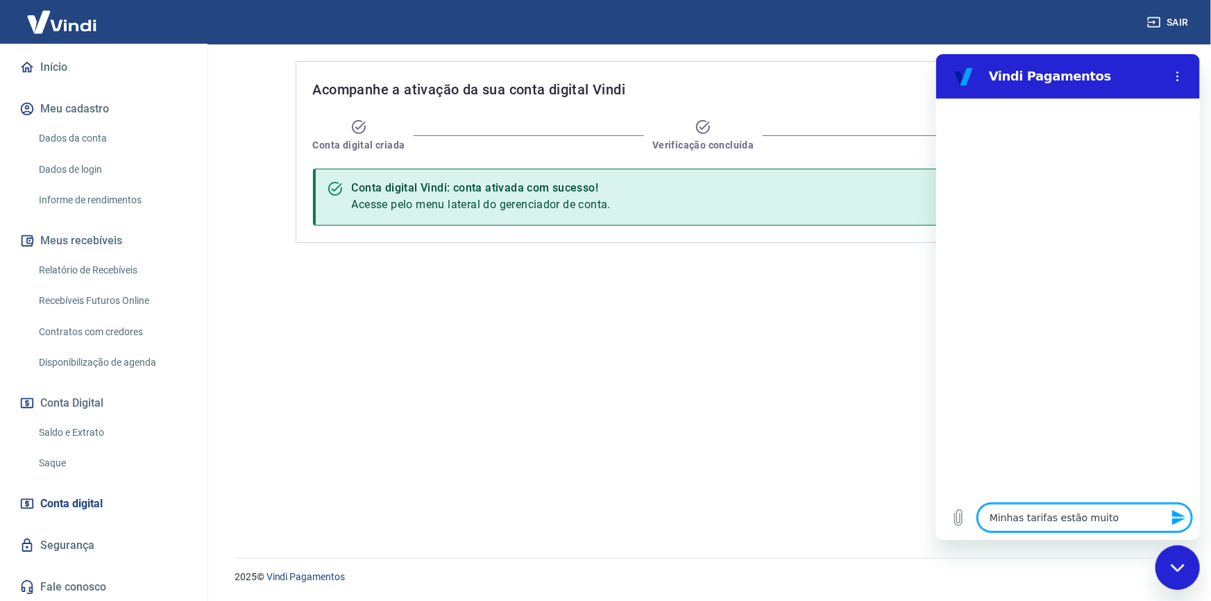
type textarea "Minhas tarifas estão muito a"
type textarea "x"
type textarea "Minhas tarifas estão muito al"
type textarea "x"
type textarea "Minhas tarifas estão muito alt"
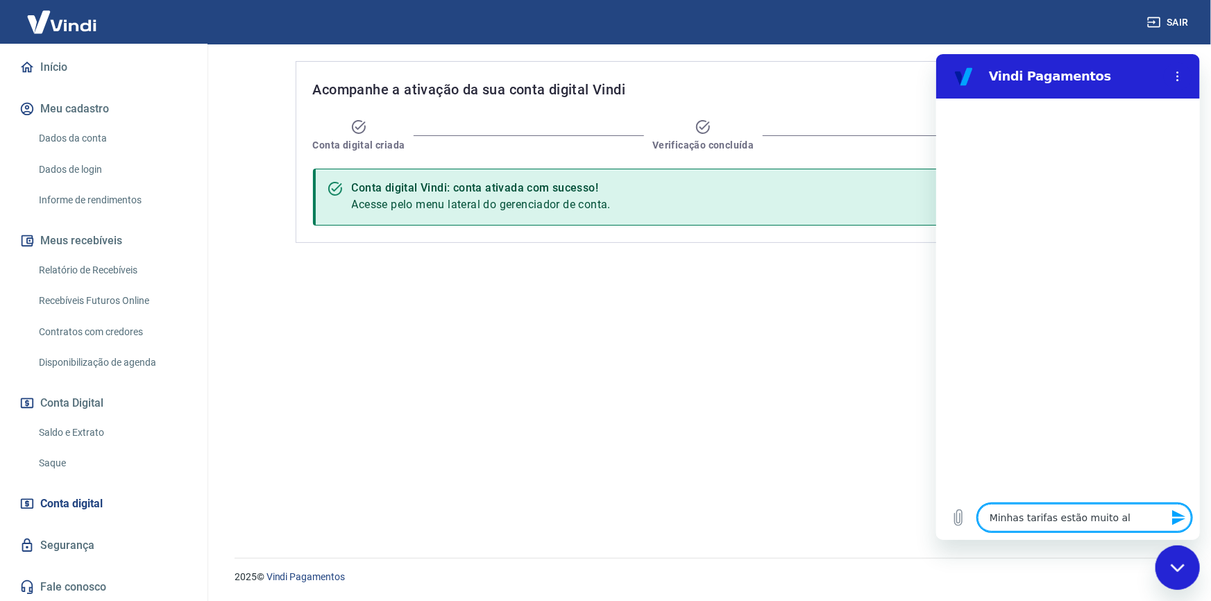
type textarea "x"
type textarea "Minhas tarifas estão muito alta"
type textarea "x"
type textarea "Minhas tarifas estão muito altas"
type textarea "x"
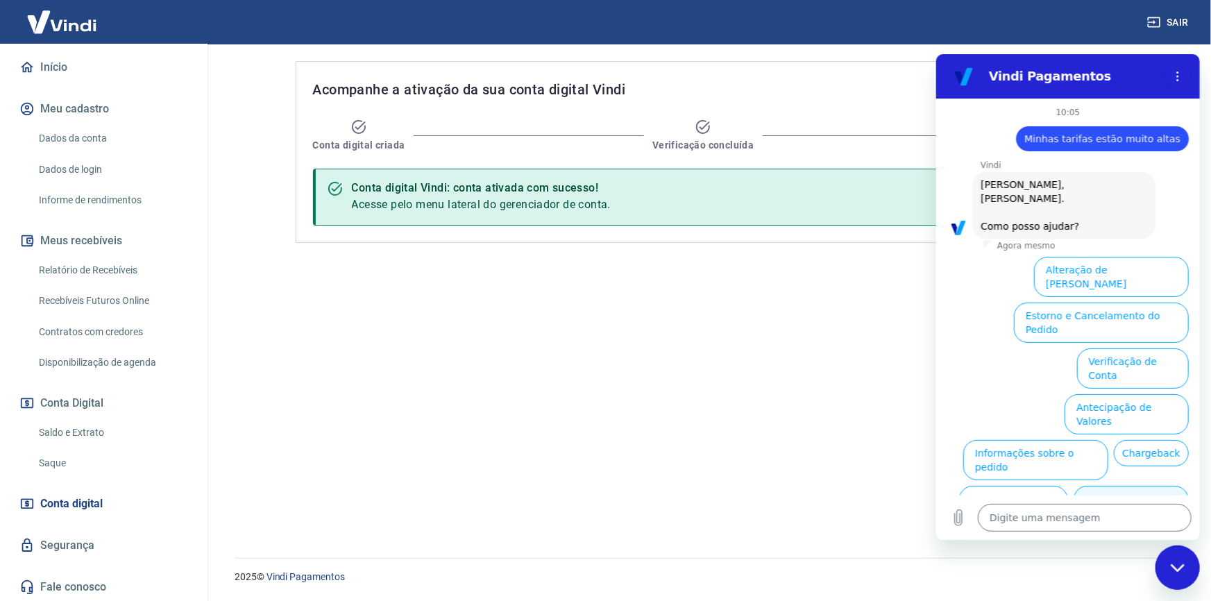
click at [1157, 485] on button "Taxas e Parcelamento" at bounding box center [1130, 505] width 115 height 40
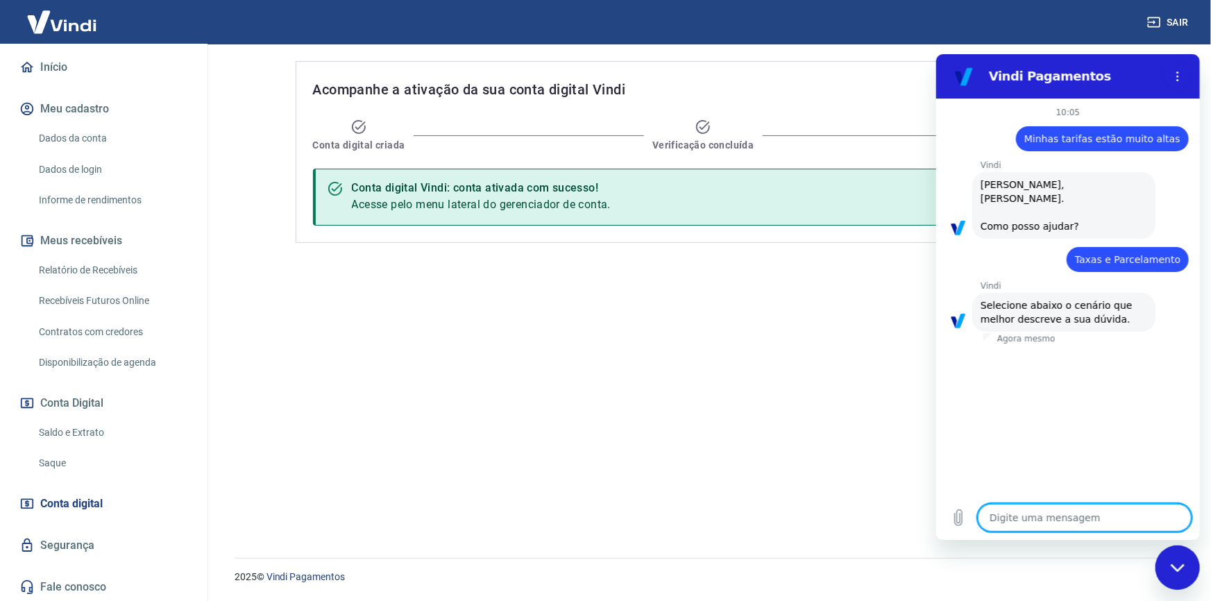
scroll to position [24, 0]
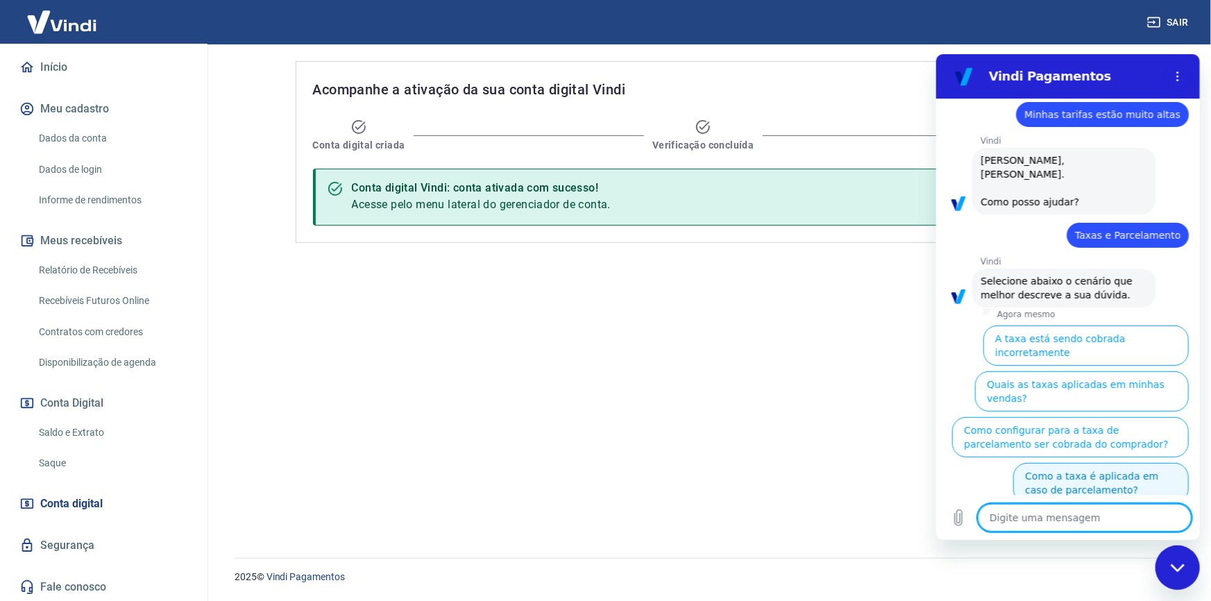
click at [1126, 462] on button "Como a taxa é aplicada em caso de parcelamento?" at bounding box center [1100, 482] width 176 height 40
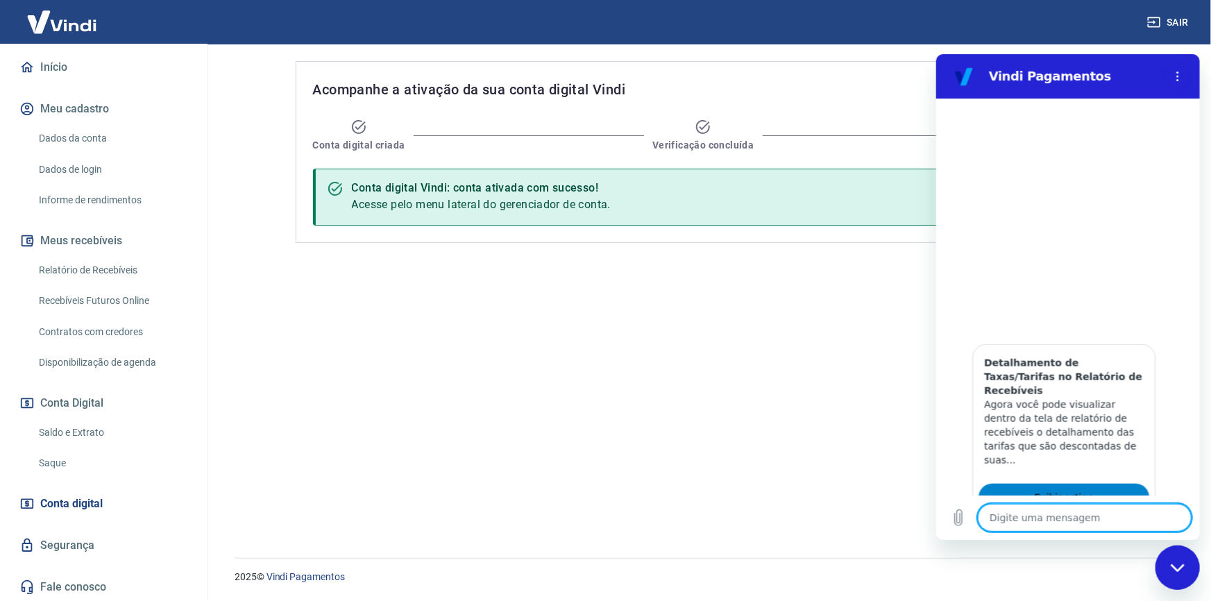
scroll to position [706, 0]
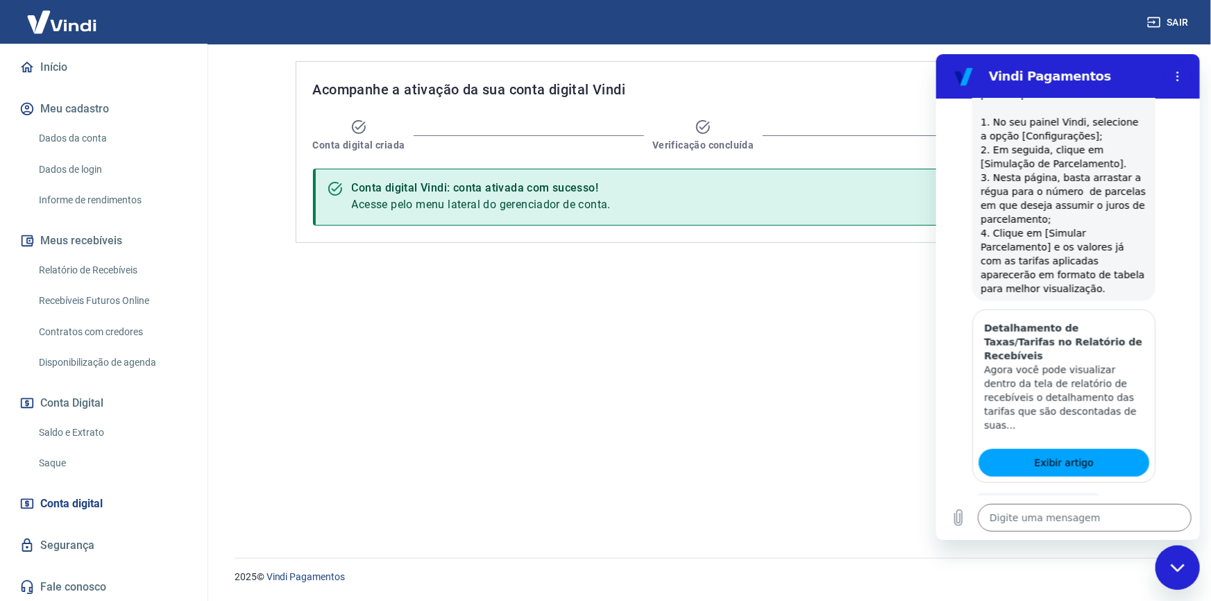
click at [1112, 535] on button "Sim" at bounding box center [1120, 548] width 40 height 26
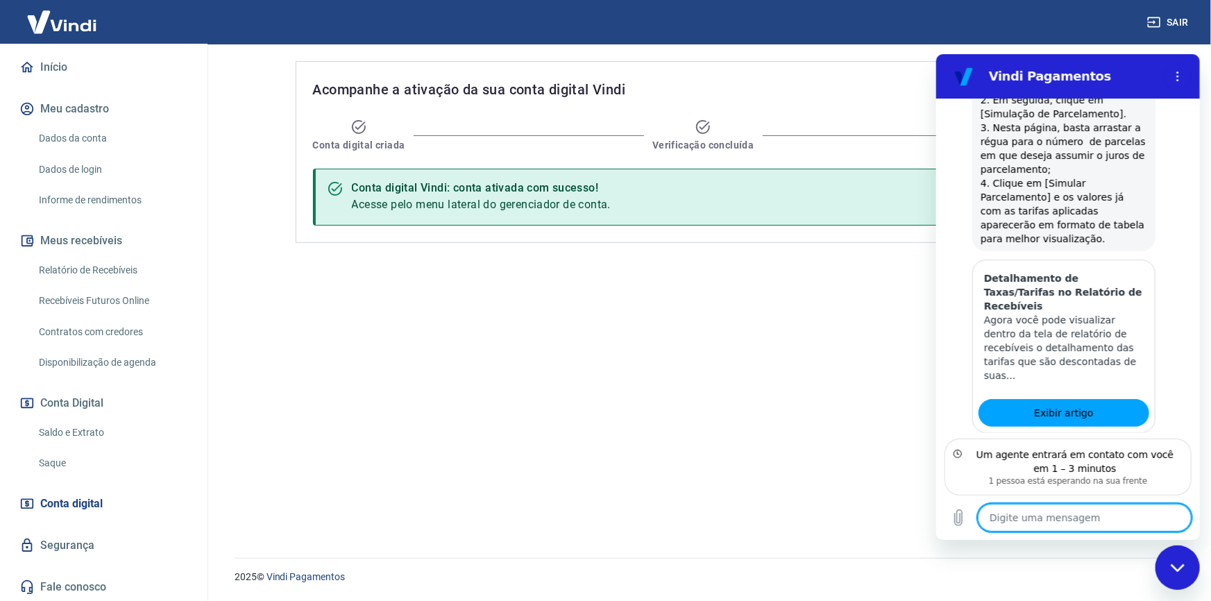
scroll to position [819, 0]
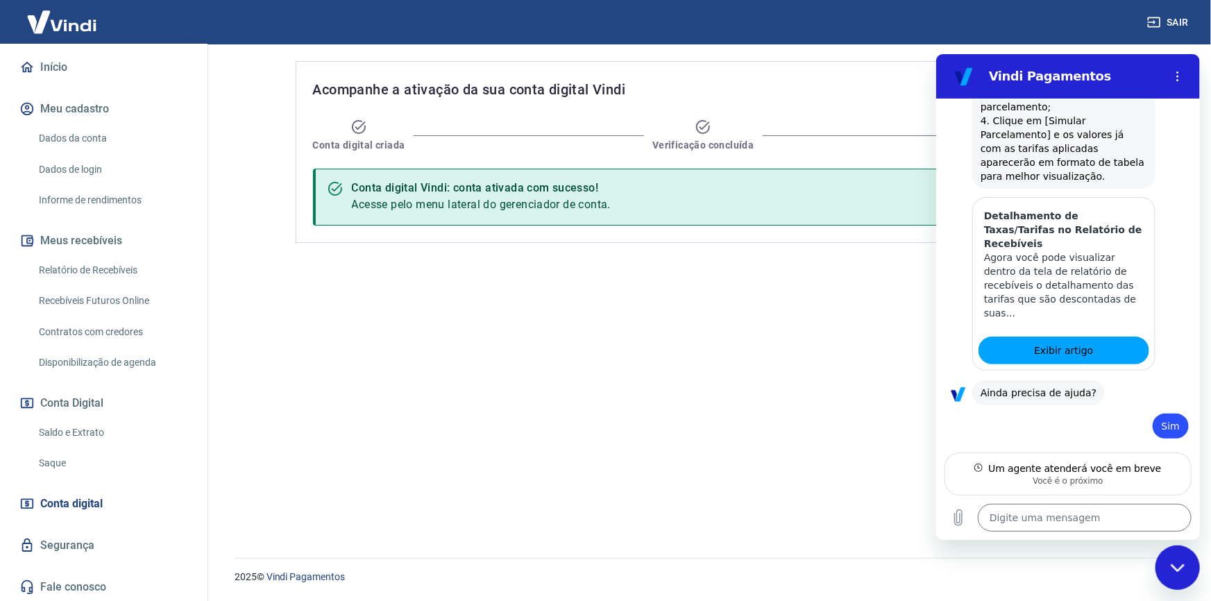
type textarea "x"
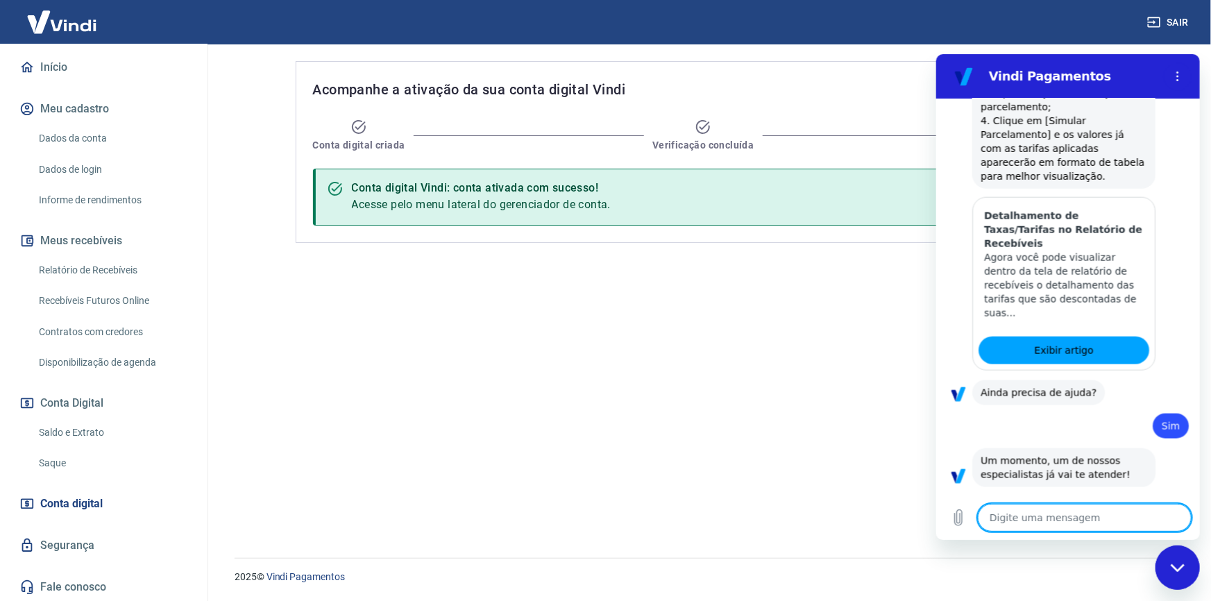
scroll to position [844, 0]
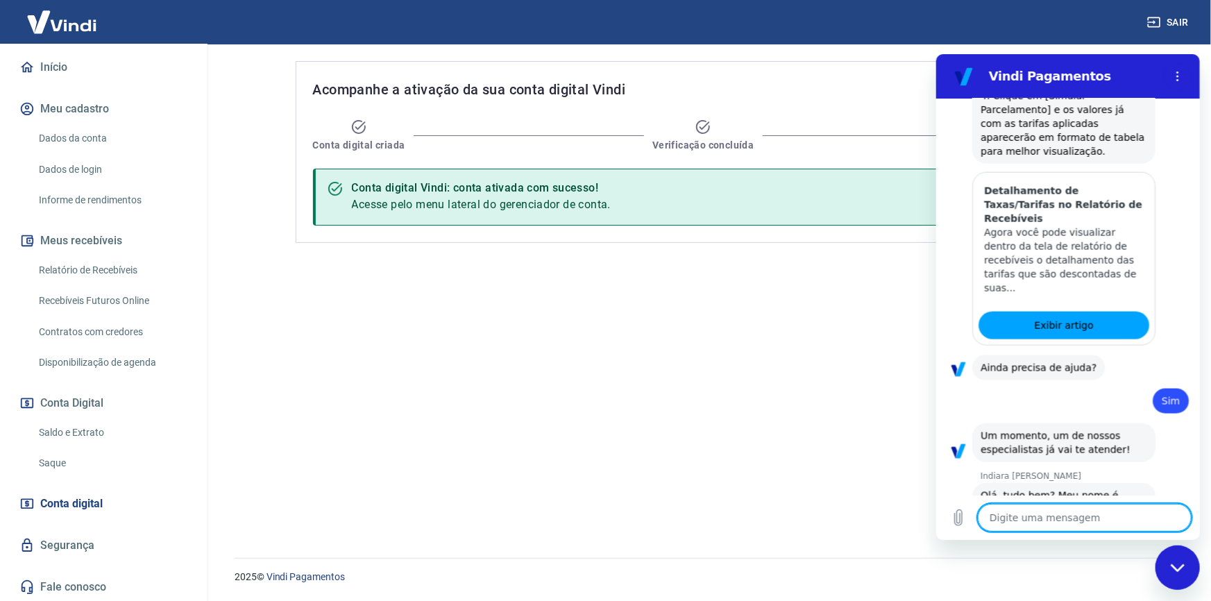
click at [1090, 513] on textarea at bounding box center [1084, 517] width 214 height 28
type textarea "b"
type textarea "x"
type textarea "bo"
type textarea "x"
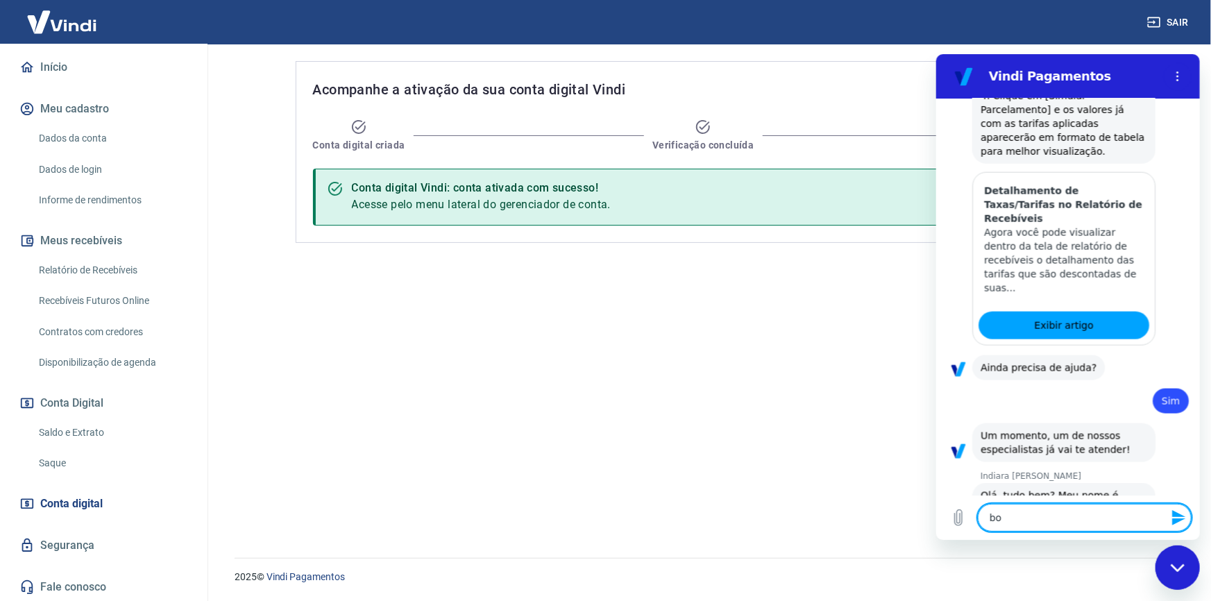
type textarea "bom"
type textarea "x"
type textarea "bom"
type textarea "x"
type textarea "bom d"
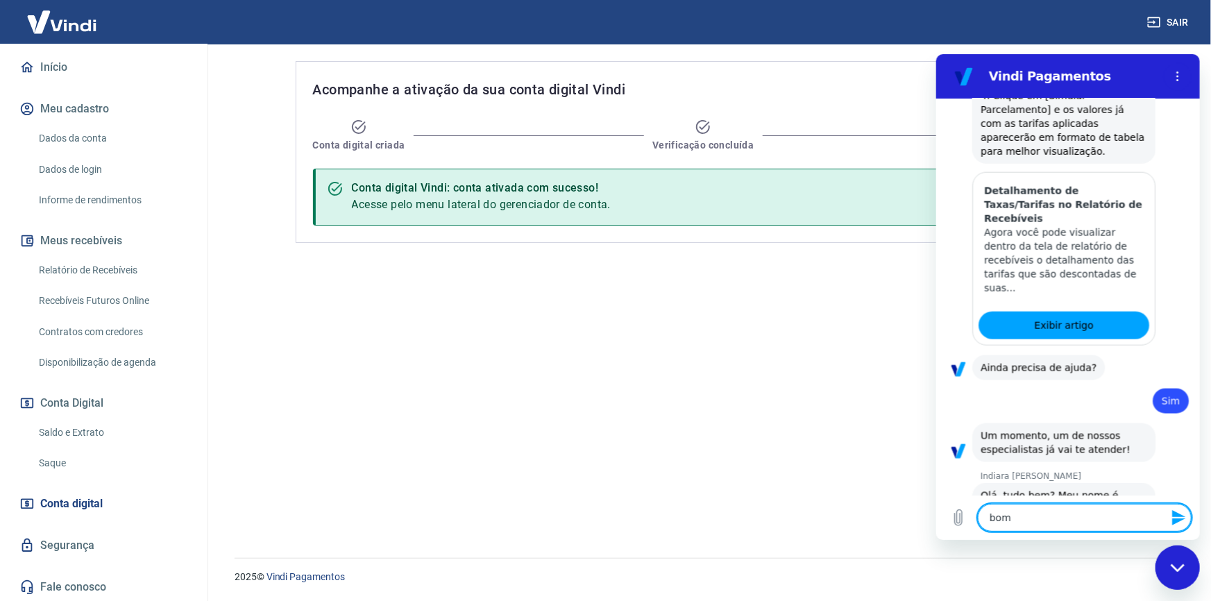
type textarea "x"
type textarea "bom di"
type textarea "x"
type textarea "bom dia"
type textarea "x"
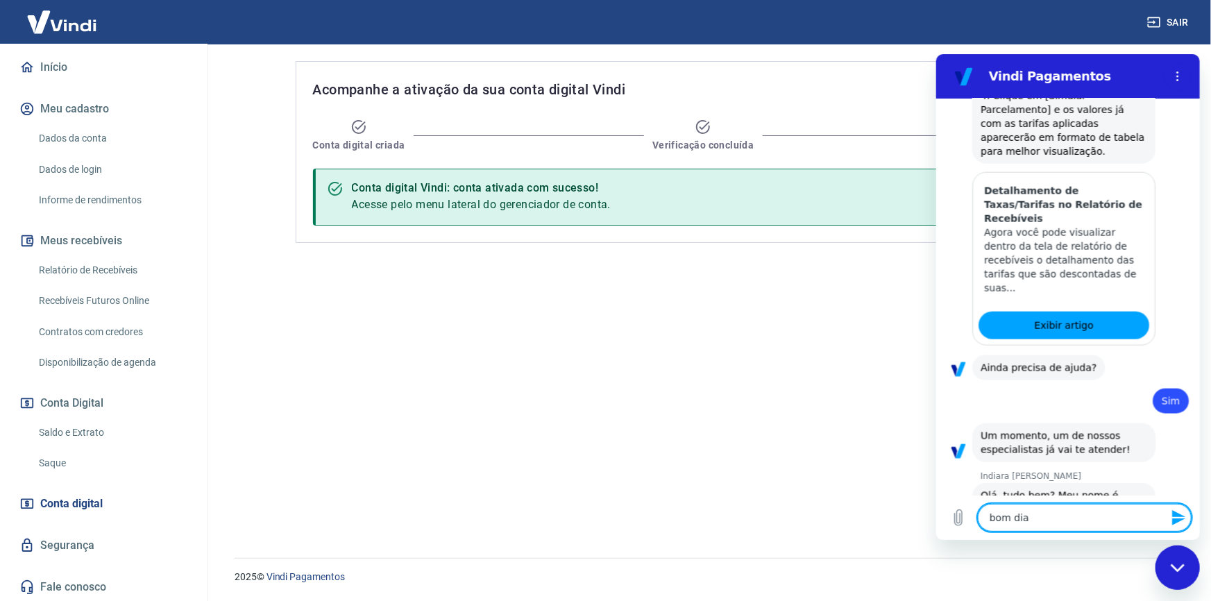
type textarea "bom dia!"
type textarea "x"
type textarea "bom dia!"
type textarea "x"
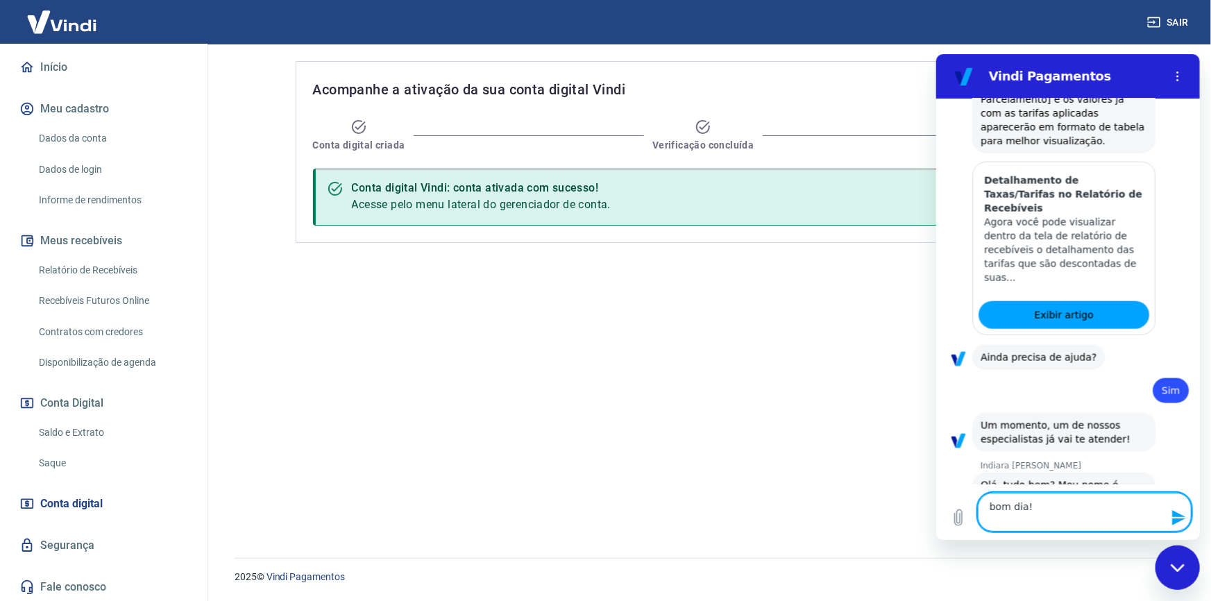
type textarea "bom dia! e"
type textarea "x"
type textarea "bom dia! es"
type textarea "x"
type textarea "bom dia! est"
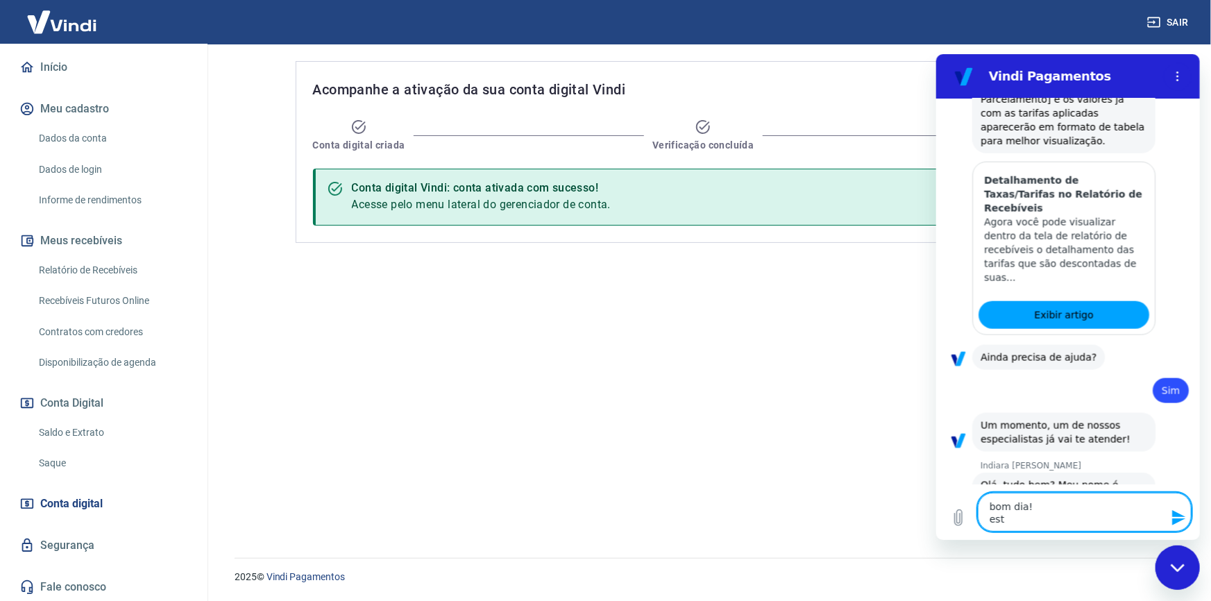
type textarea "x"
type textarea "bom dia! esto"
type textarea "x"
type textarea "bom dia! estou"
type textarea "x"
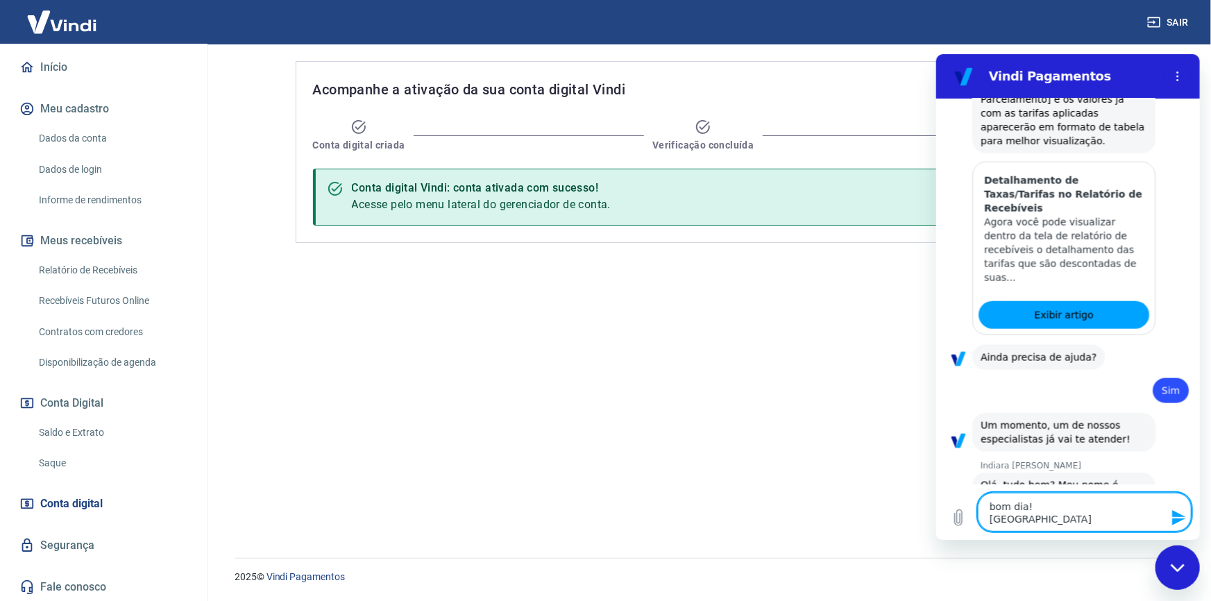
type textarea "bom dia! estou"
type textarea "x"
type textarea "bom dia! estou q"
type textarea "x"
type textarea "bom dia! estou qu"
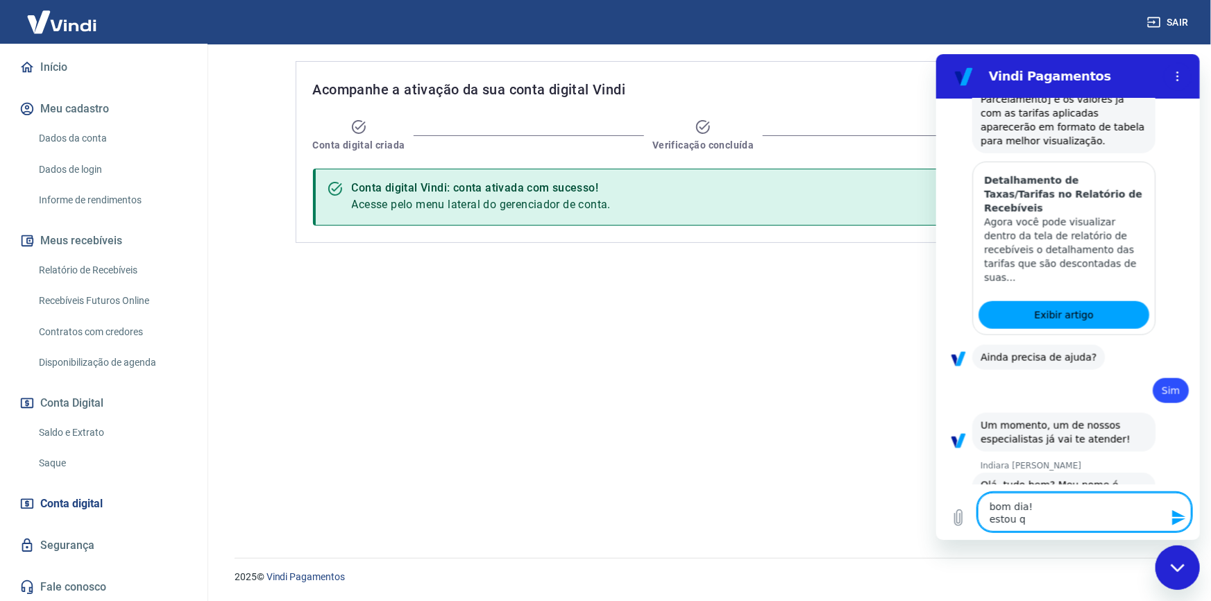
type textarea "x"
type textarea "bom dia! estou que"
type textarea "x"
type textarea "bom dia! estou quer"
type textarea "x"
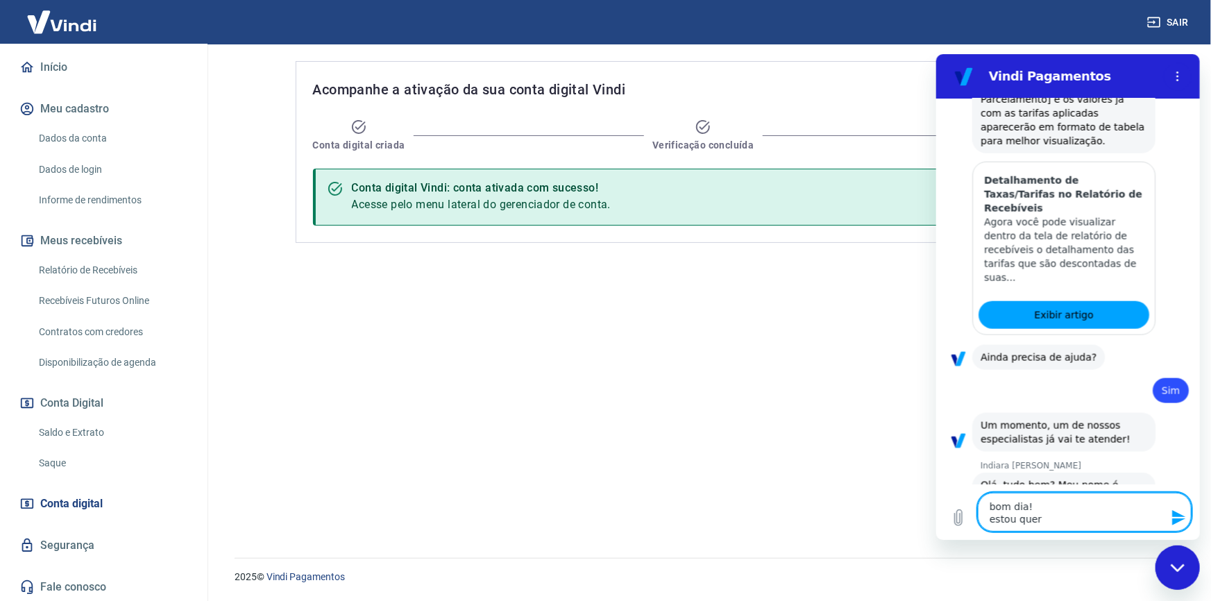
type textarea "bom dia! estou quere"
type textarea "x"
type textarea "bom dia! estou queren"
type textarea "x"
type textarea "bom dia! estou querend"
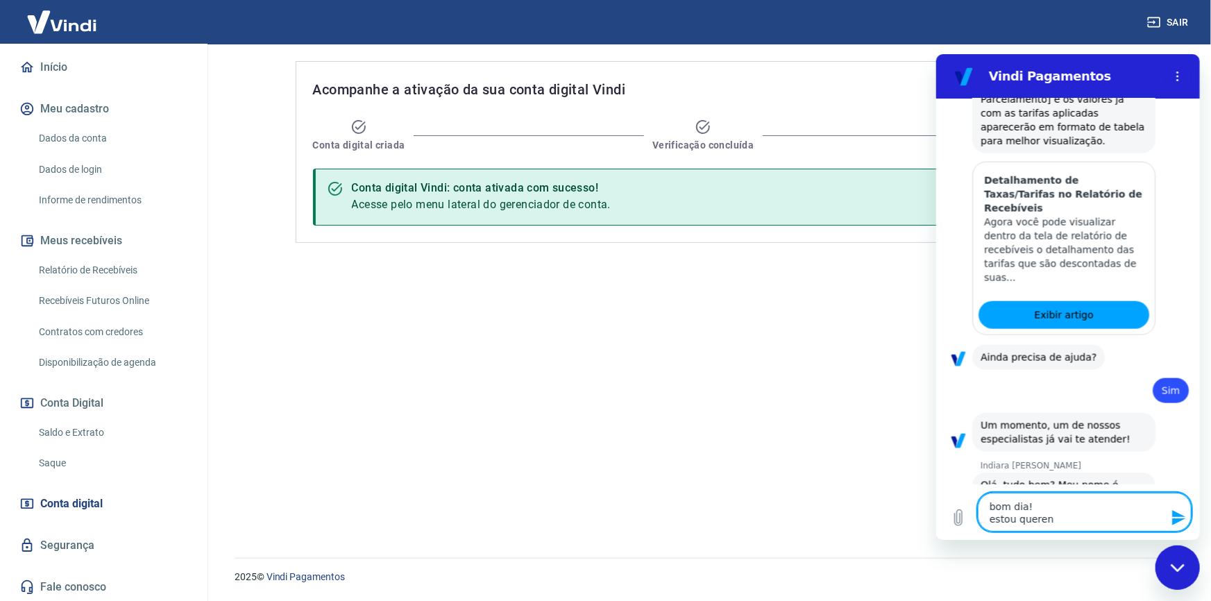
type textarea "x"
type textarea "bom dia! estou querendo"
type textarea "x"
type textarea "bom dia! estou querendo"
type textarea "x"
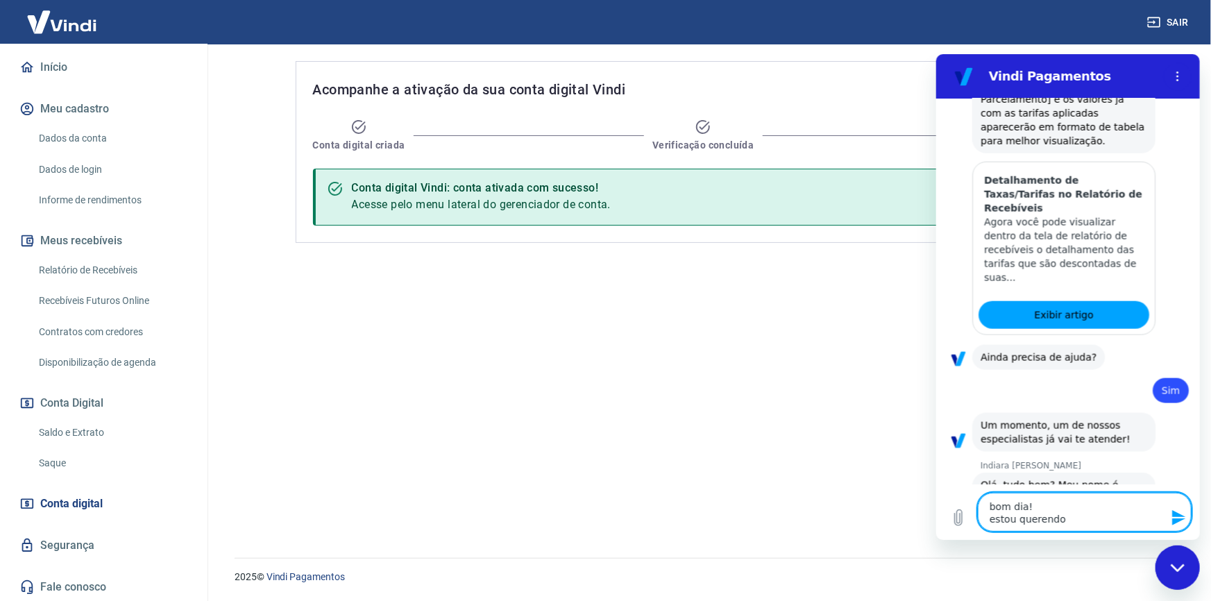
type textarea "bom dia! estou querendo v"
type textarea "x"
type textarea "bom dia! estou querendo vo"
type textarea "x"
type textarea "bom dia! estou querendo vol"
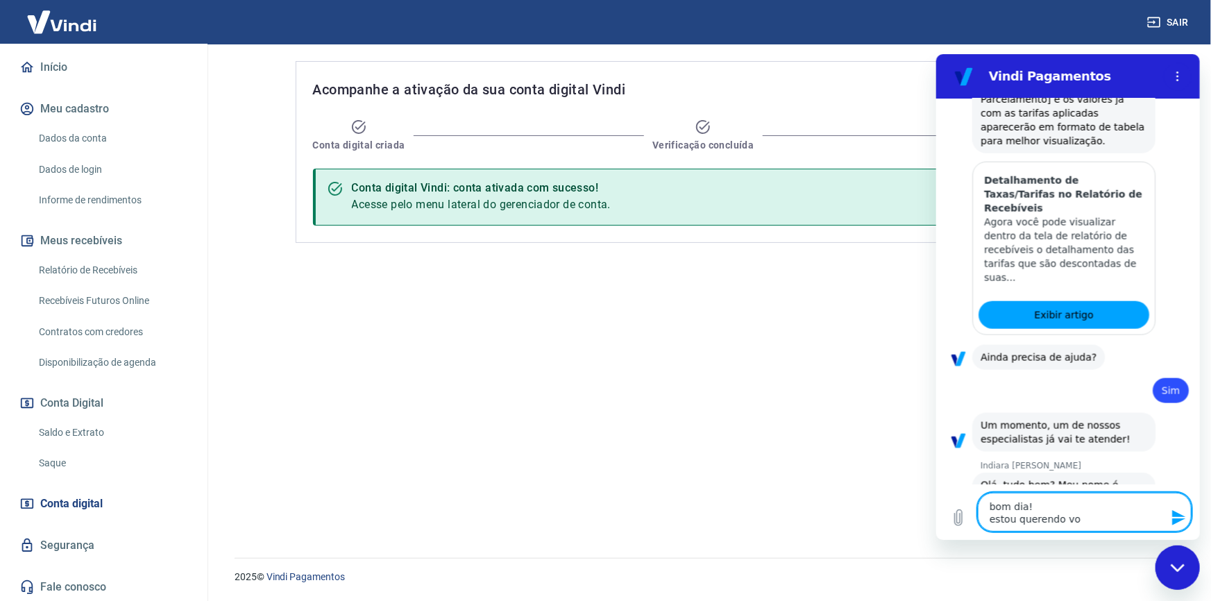
type textarea "x"
type textarea "bom dia! estou querendo volt"
type textarea "x"
type textarea "bom dia! estou querendo volta"
type textarea "x"
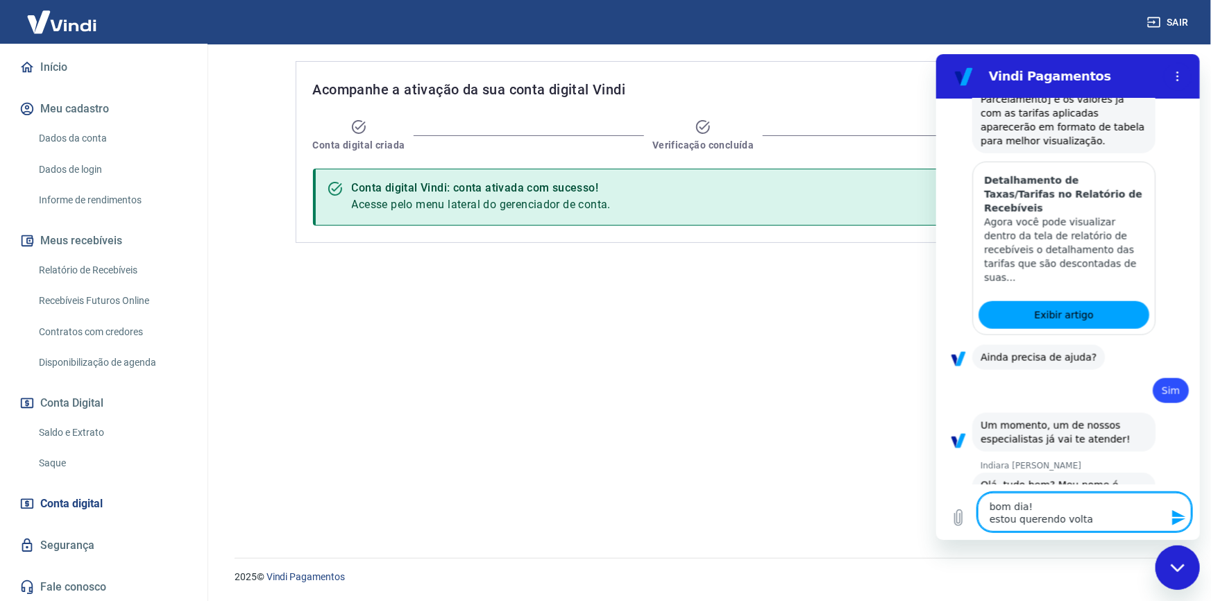
type textarea "bom dia! estou querendo voltar"
type textarea "x"
type textarea "bom dia! estou querendo voltar"
type textarea "x"
type textarea "bom dia! estou querendo voltar a"
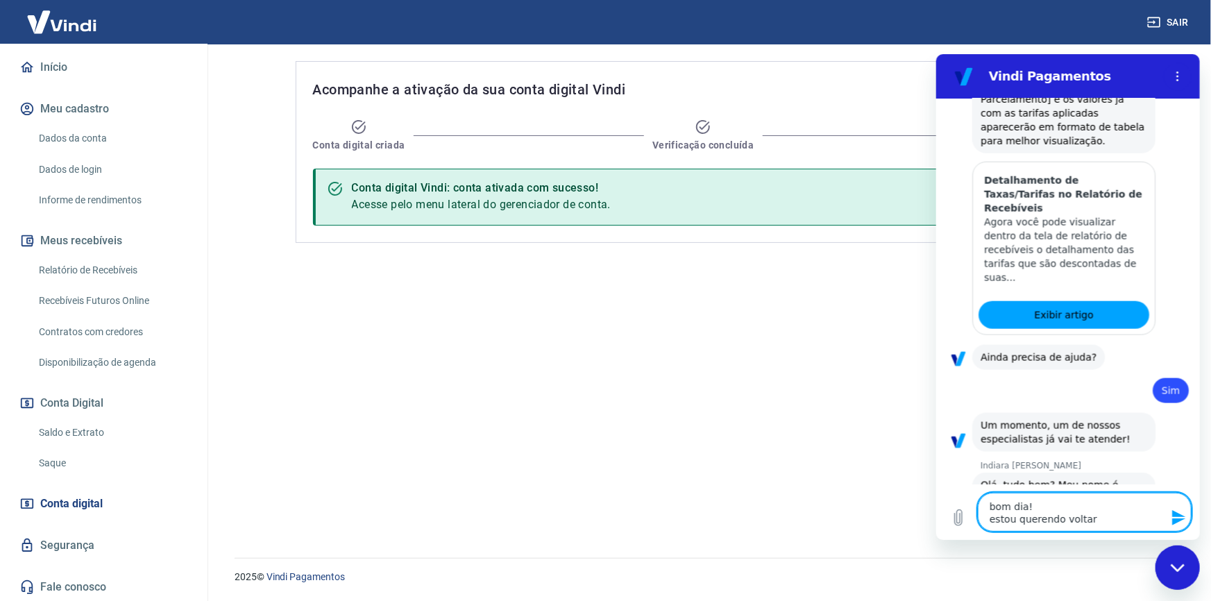
type textarea "x"
type textarea "bom dia! estou querendo voltar a"
type textarea "x"
type textarea "bom dia! estou querendo voltar a u"
type textarea "x"
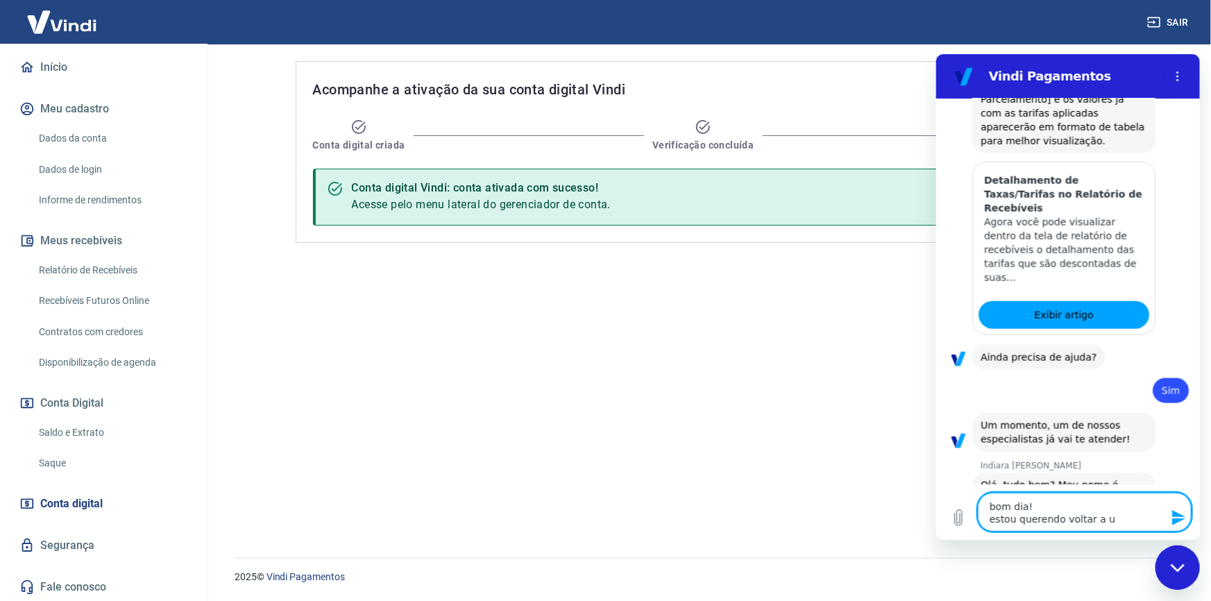
type textarea "bom dia! estou querendo voltar a us"
type textarea "x"
type textarea "bom dia! estou querendo voltar a usa"
type textarea "x"
type textarea "bom dia! estou querendo voltar a usar"
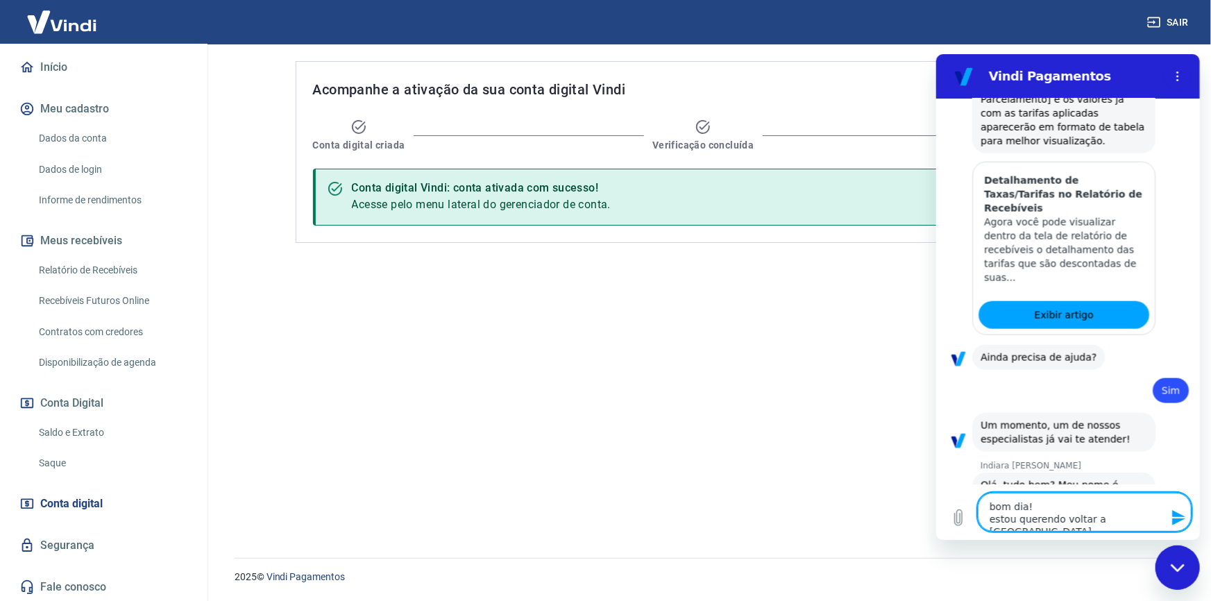
type textarea "x"
type textarea "bom dia! estou querendo voltar a usar"
type textarea "x"
type textarea "bom dia! estou querendo voltar a usar a"
type textarea "x"
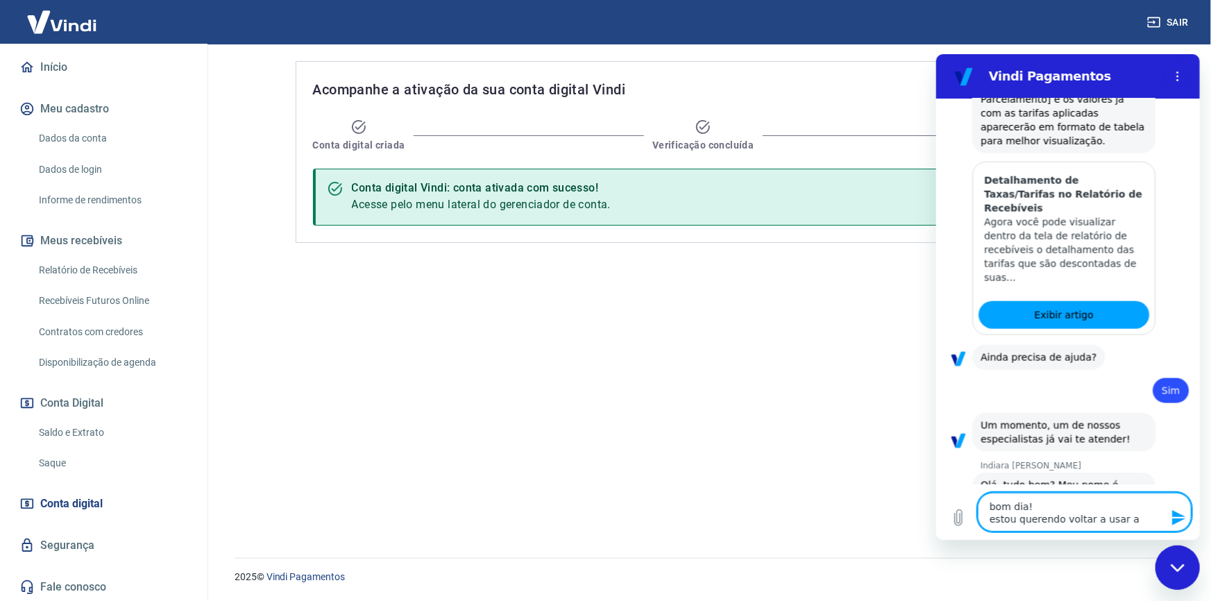
type textarea "bom dia! estou querendo voltar a usar a"
type textarea "x"
type textarea "bom dia! estou querendo voltar a usar a V"
type textarea "x"
type textarea "bom dia! estou querendo voltar a usar a Vi"
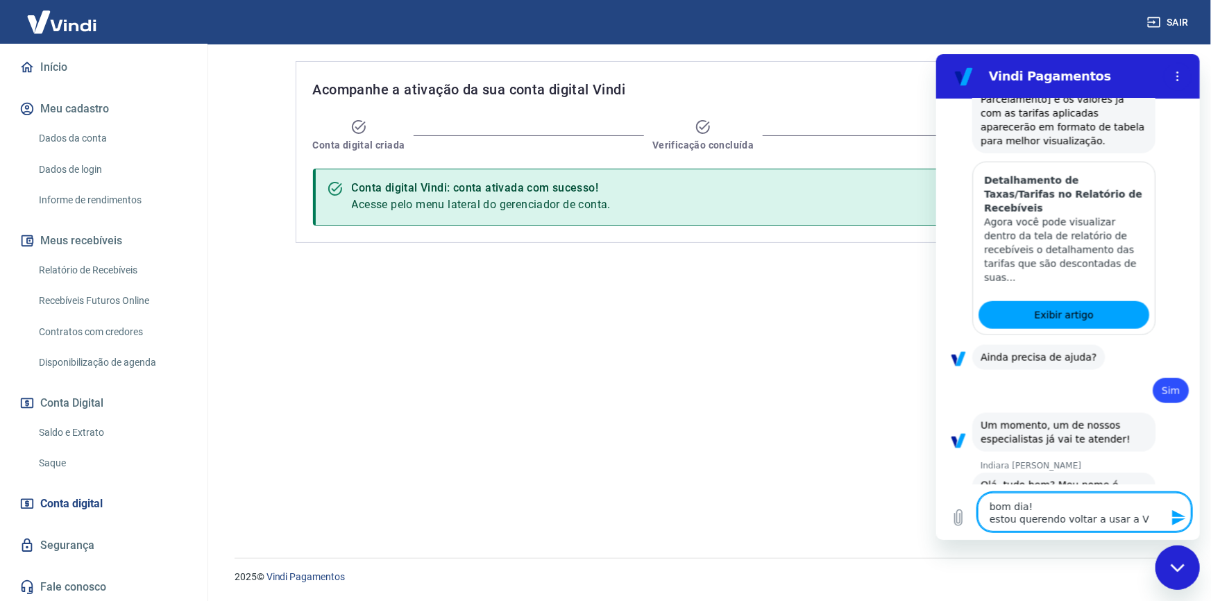
type textarea "x"
type textarea "bom dia! estou querendo voltar a usar a Vin"
type textarea "x"
type textarea "bom dia! estou querendo voltar a usar a Vind"
type textarea "x"
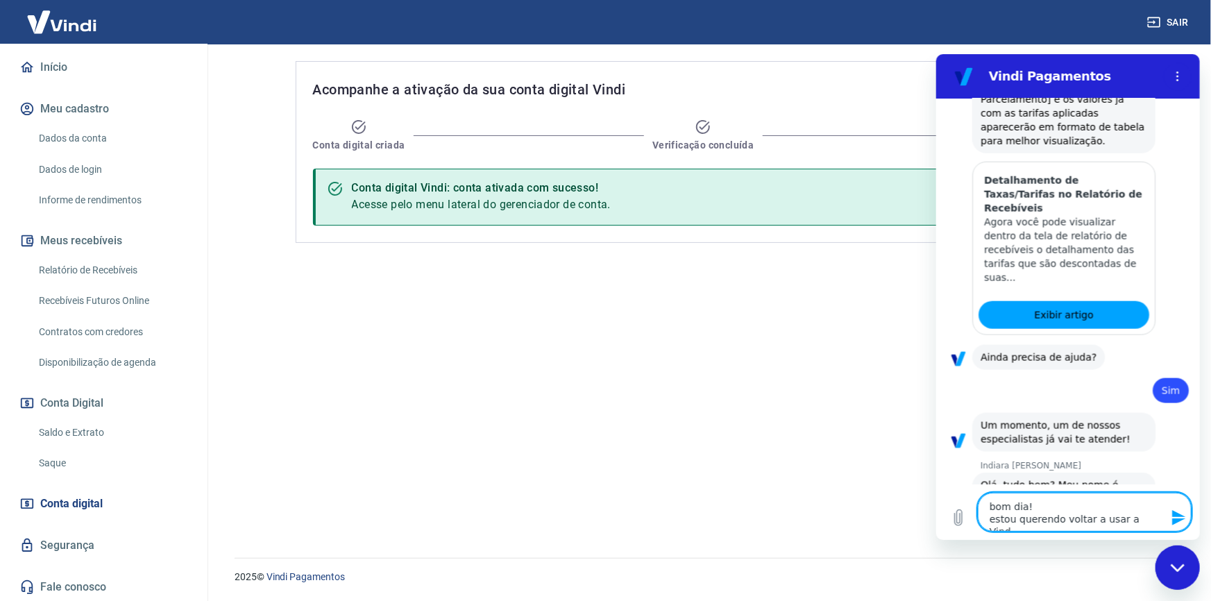
type textarea "bom dia! estou querendo voltar a usar a Vindi"
type textarea "x"
type textarea "bom dia! estou querendo voltar a usar a Vindi"
type textarea "x"
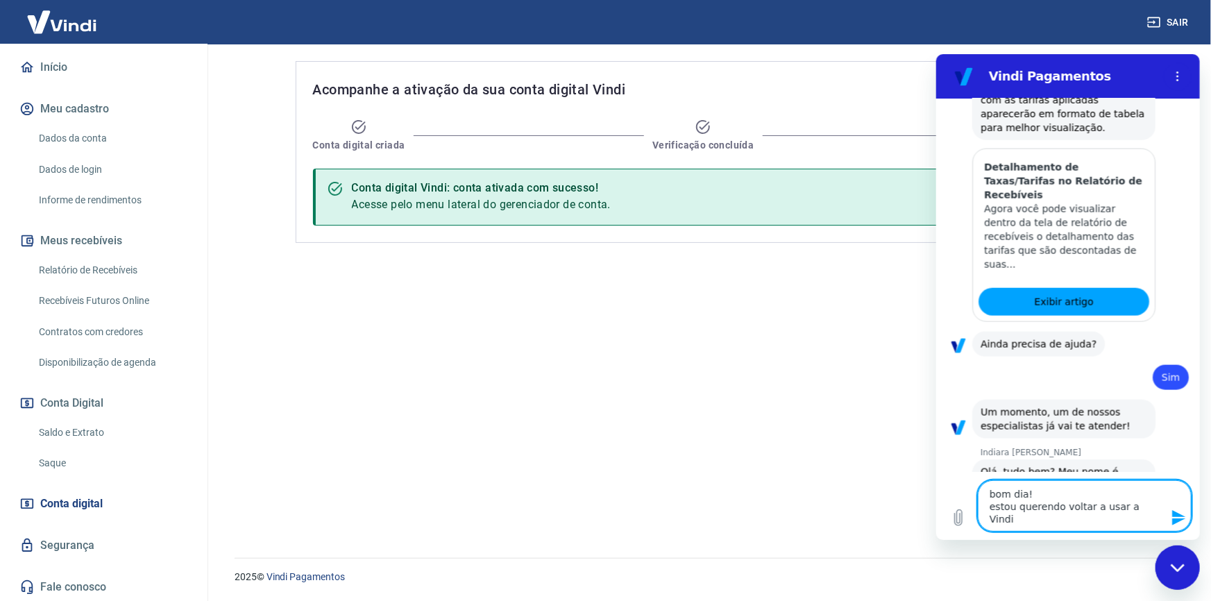
type textarea "bom dia! estou querendo voltar a usar a Vindi m"
type textarea "x"
type textarea "bom dia! estou querendo voltar a usar a Vindi ma"
type textarea "x"
type textarea "bom dia! estou querendo voltar a usar a Vindi mas"
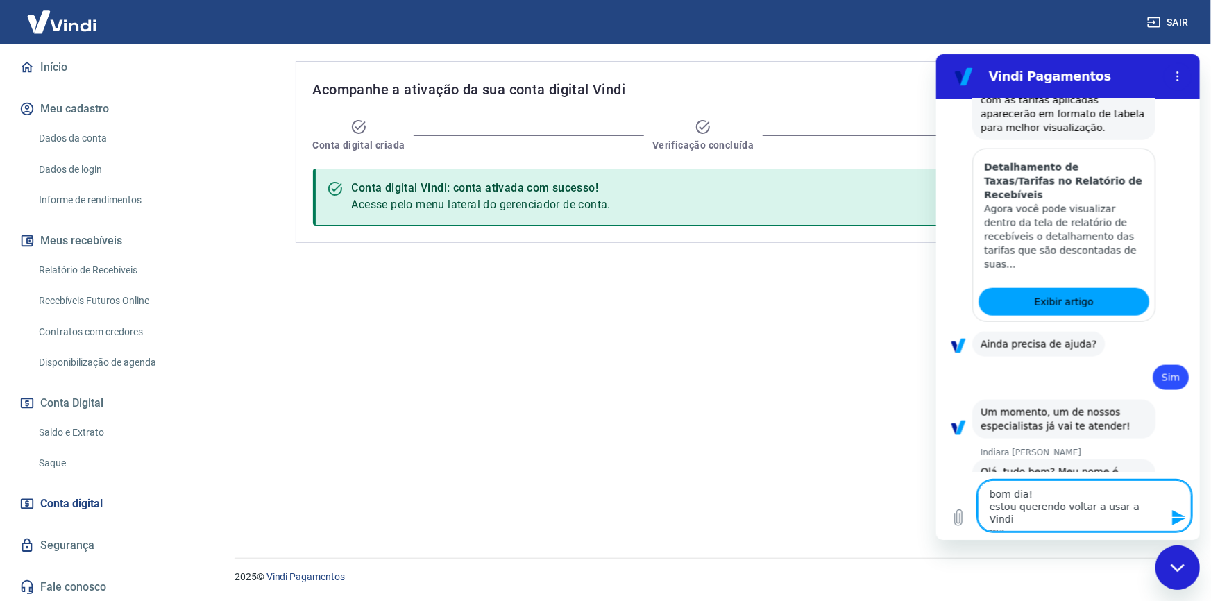
type textarea "x"
type textarea "bom dia! estou querendo voltar a usar a Vindi mas"
type textarea "x"
type textarea "bom dia! estou querendo voltar a usar a Vindi mas a"
type textarea "x"
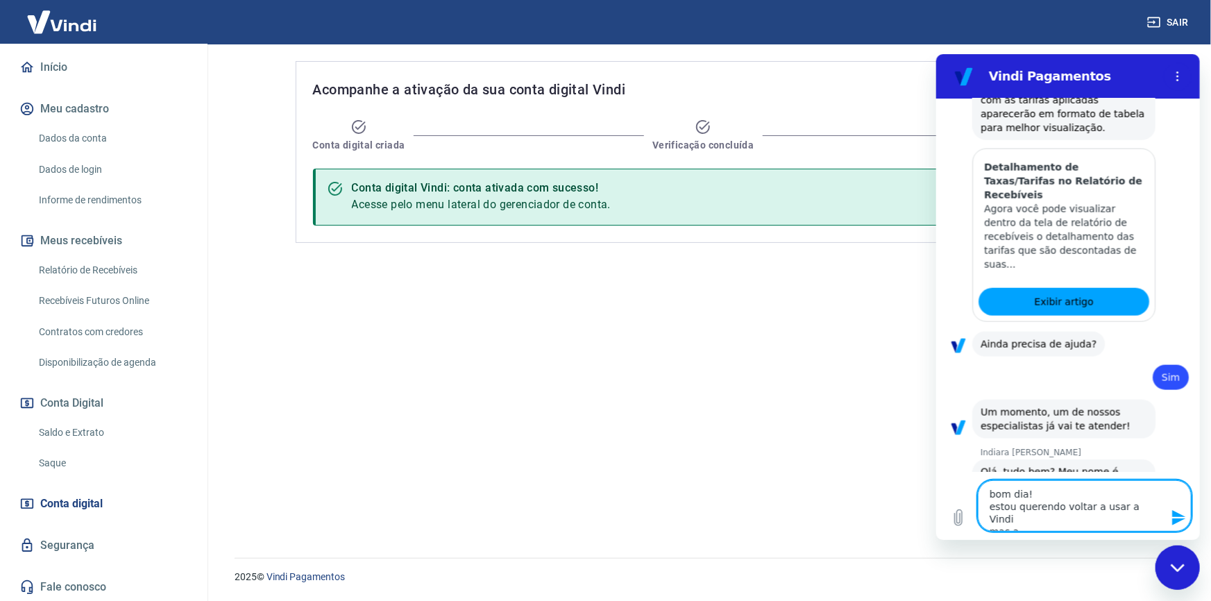
type textarea "bom dia! estou querendo voltar a usar a Vindi mas as"
type textarea "x"
type textarea "bom dia! estou querendo voltar a usar a Vindi mas as"
type textarea "x"
type textarea "bom dia! estou querendo voltar a usar a Vindi mas as t"
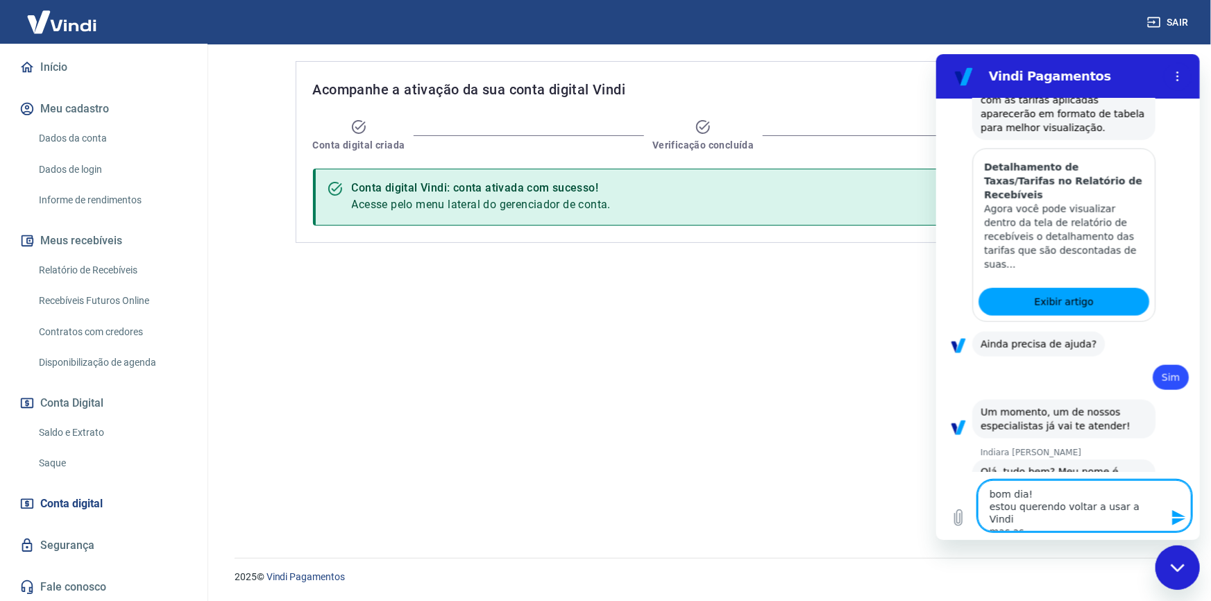
type textarea "x"
type textarea "bom dia! estou querendo voltar a usar a Vindi mas as ta"
type textarea "x"
type textarea "bom dia! estou querendo voltar a usar a Vindi mas as tax"
type textarea "x"
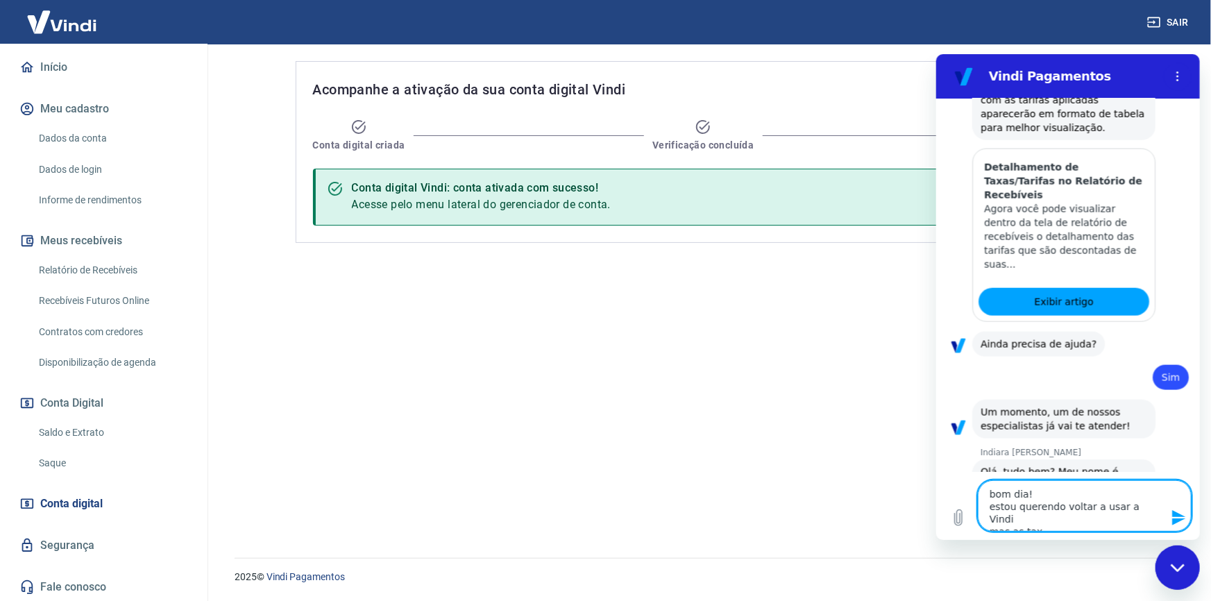
type textarea "bom dia! estou querendo voltar a usar a Vindi mas as taxa"
type textarea "x"
type textarea "bom dia! estou querendo voltar a usar a Vindi mas as taxas"
type textarea "x"
type textarea "bom dia! estou querendo voltar a usar a Vindi mas as taxas"
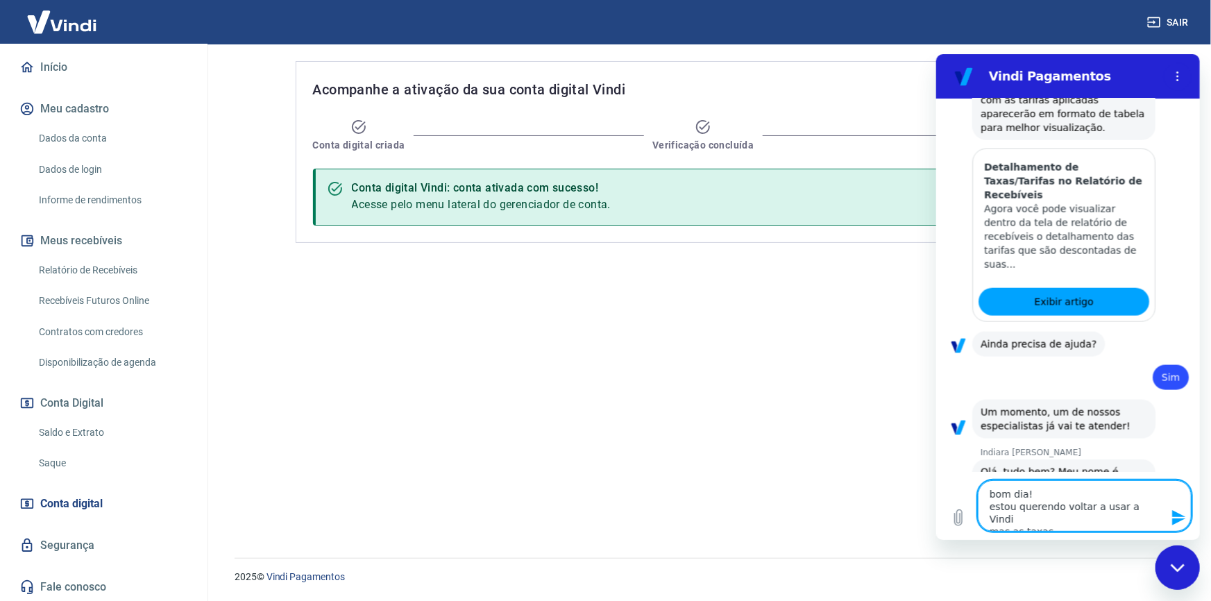
type textarea "x"
type textarea "bom dia! estou querendo voltar a usar a Vindi mas as taxas e"
type textarea "x"
type textarea "bom dia! estou querendo voltar a usar a Vindi mas as taxas es"
type textarea "x"
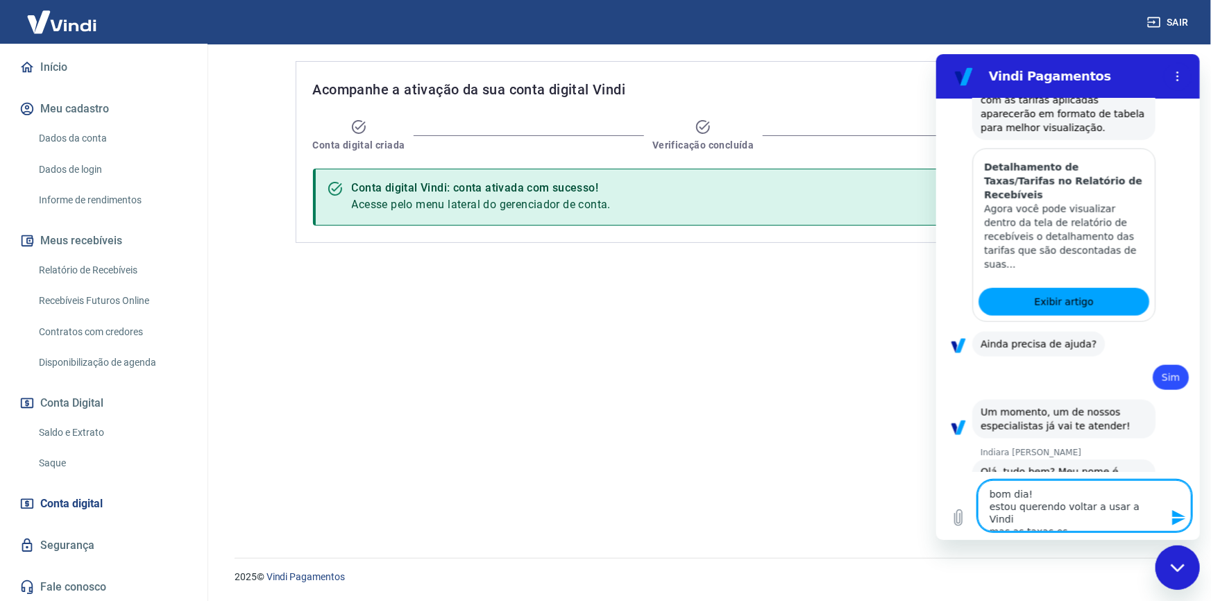
type textarea "bom dia! estou querendo voltar a usar a Vindi mas as taxas est"
type textarea "x"
type textarea "bom dia! estou querendo voltar a usar a Vindi mas as taxas estã"
type textarea "x"
type textarea "bom dia! estou querendo voltar a usar a Vindi mas as taxas estão"
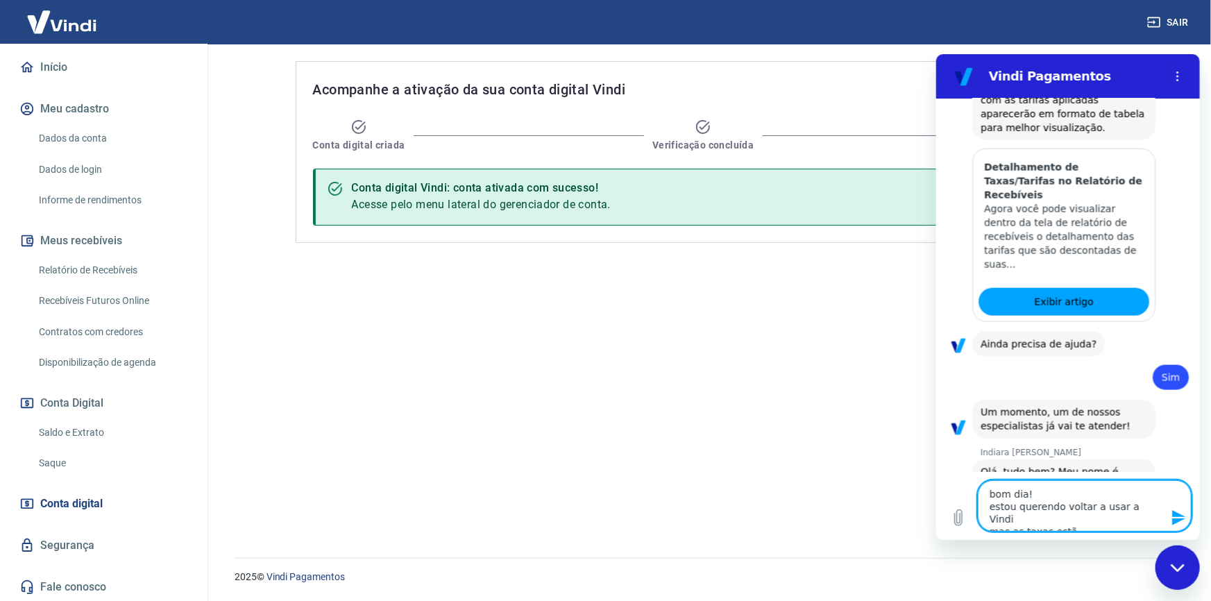
type textarea "x"
type textarea "bom dia! estou querendo voltar a usar a Vindi mas as taxas estão"
type textarea "x"
type textarea "bom dia! estou querendo voltar a usar a Vindi mas as taxas estão m"
type textarea "x"
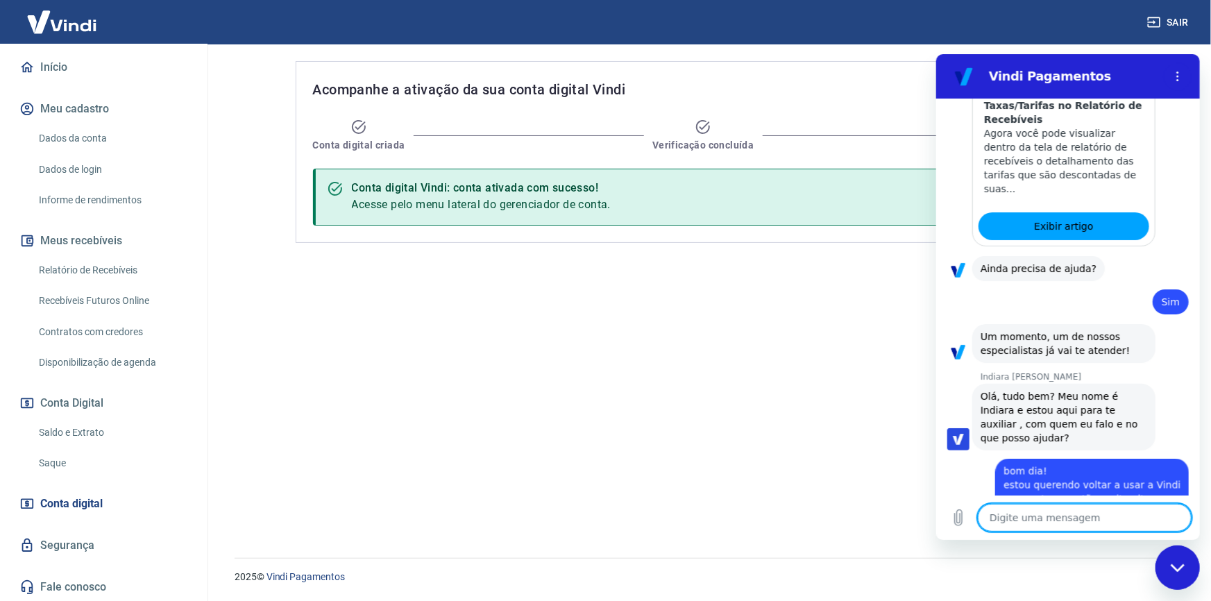
scroll to position [945, 0]
